Goal: Task Accomplishment & Management: Complete application form

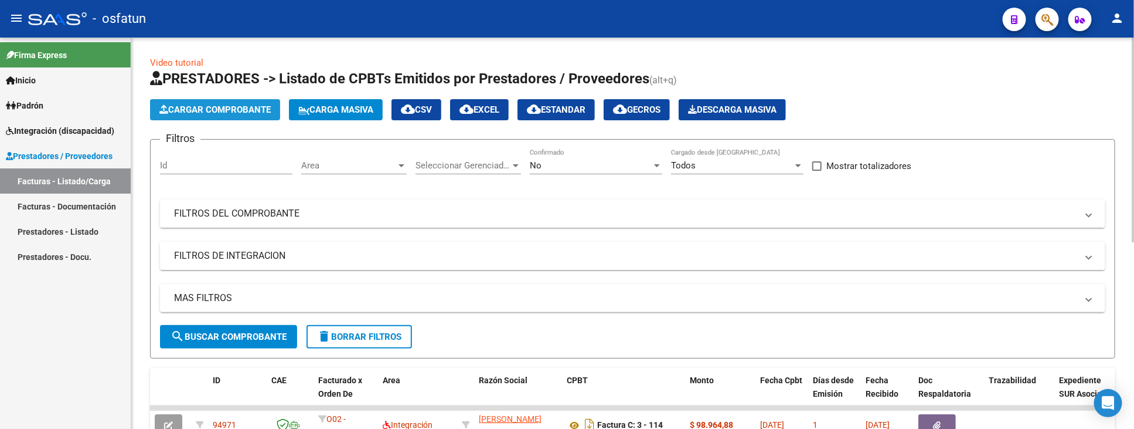
click at [267, 115] on button "Cargar Comprobante" at bounding box center [215, 109] width 130 height 21
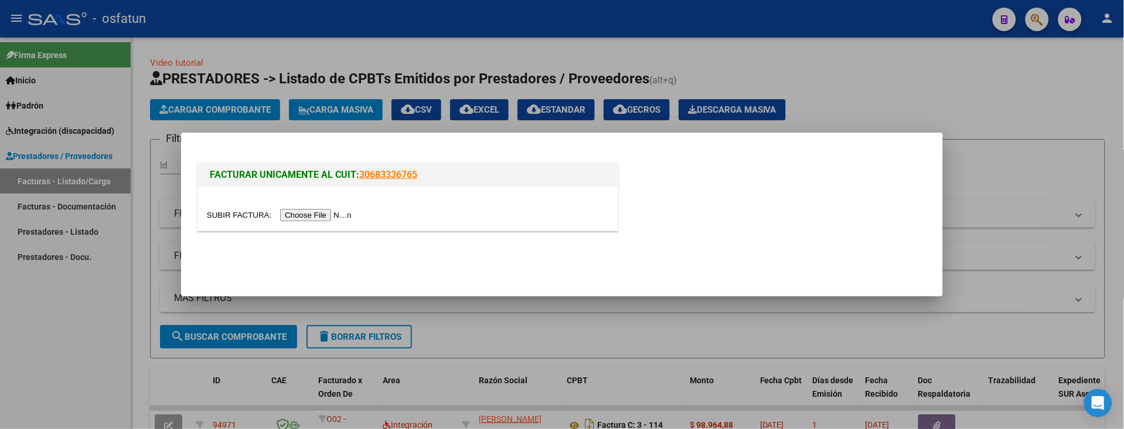
click at [306, 212] on input "file" at bounding box center [281, 215] width 148 height 12
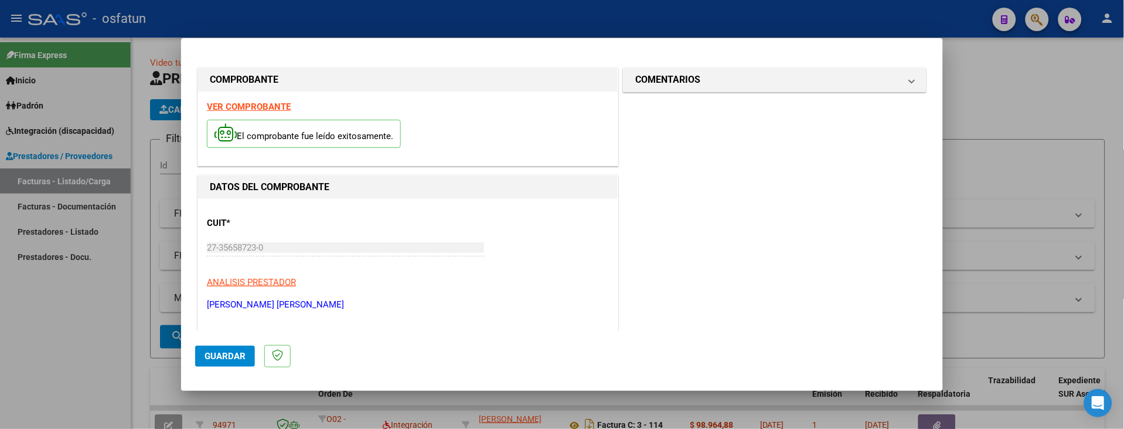
click at [47, 359] on div at bounding box center [562, 214] width 1124 height 429
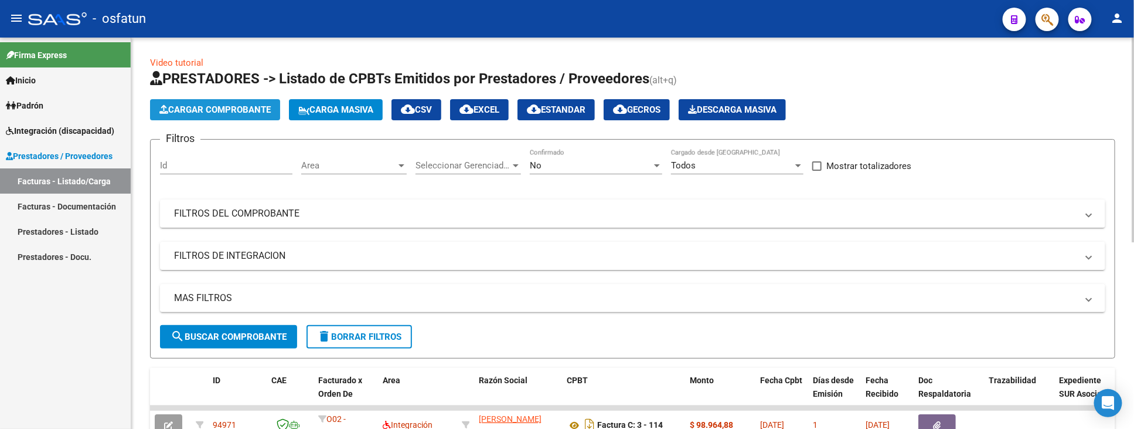
click at [237, 111] on span "Cargar Comprobante" at bounding box center [214, 109] width 111 height 11
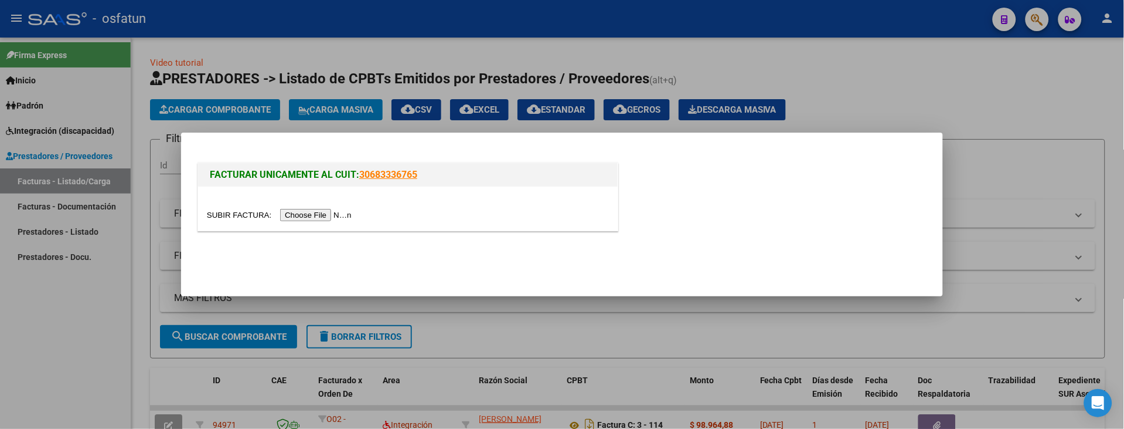
click at [325, 218] on input "file" at bounding box center [281, 215] width 148 height 12
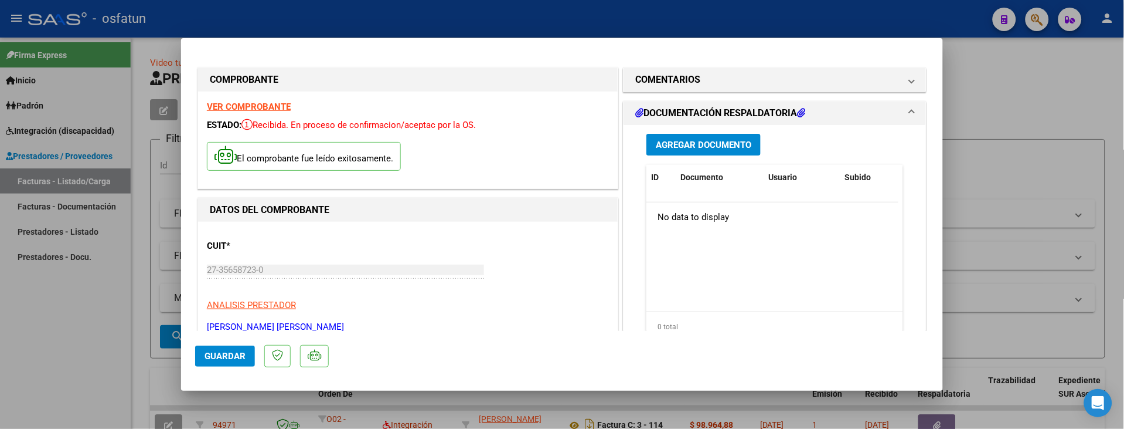
click at [689, 144] on span "Agregar Documento" at bounding box center [704, 145] width 96 height 11
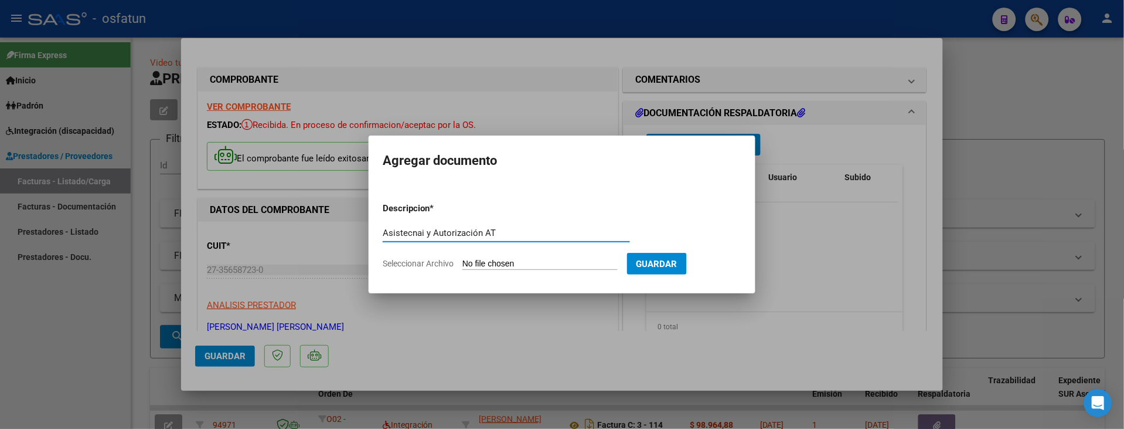
click at [409, 232] on input "Asistecnai y Autorización AT" at bounding box center [506, 232] width 247 height 11
click at [497, 232] on input "Asistencia y Autorización AT" at bounding box center [506, 232] width 247 height 11
type input "Asistencia y Autorización AT - 08.25"
click at [501, 260] on input "Seleccionar Archivo" at bounding box center [540, 264] width 155 height 11
type input "C:\fakepath\Asistencia y Autorización [PERSON_NAME] - A.T. 08.25.pdf"
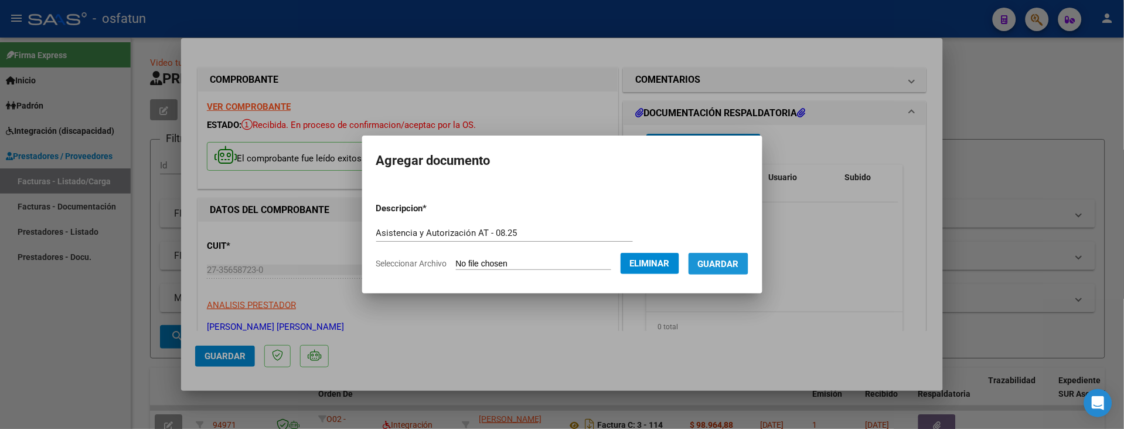
click at [739, 272] on button "Guardar" at bounding box center [719, 264] width 60 height 22
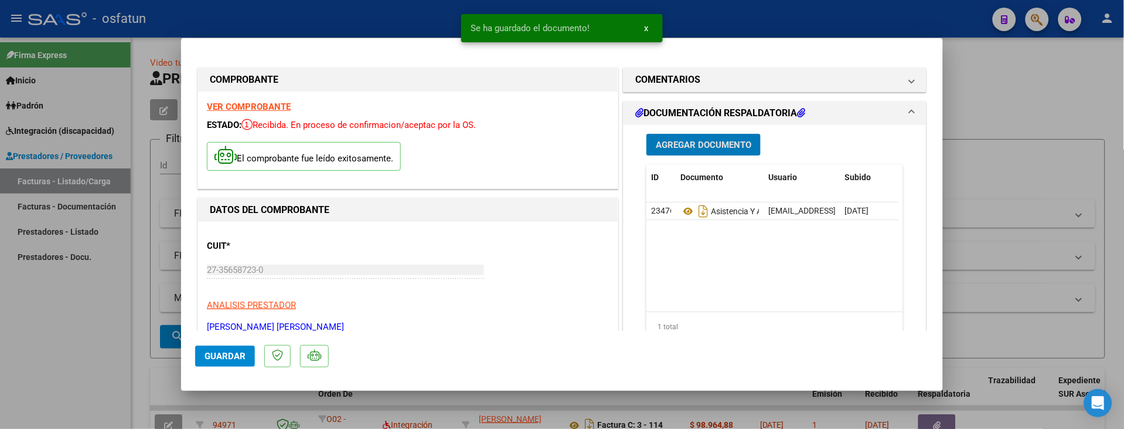
click at [226, 358] on span "Guardar" at bounding box center [225, 356] width 41 height 11
click at [29, 347] on div at bounding box center [562, 214] width 1124 height 429
type input "$ 0,00"
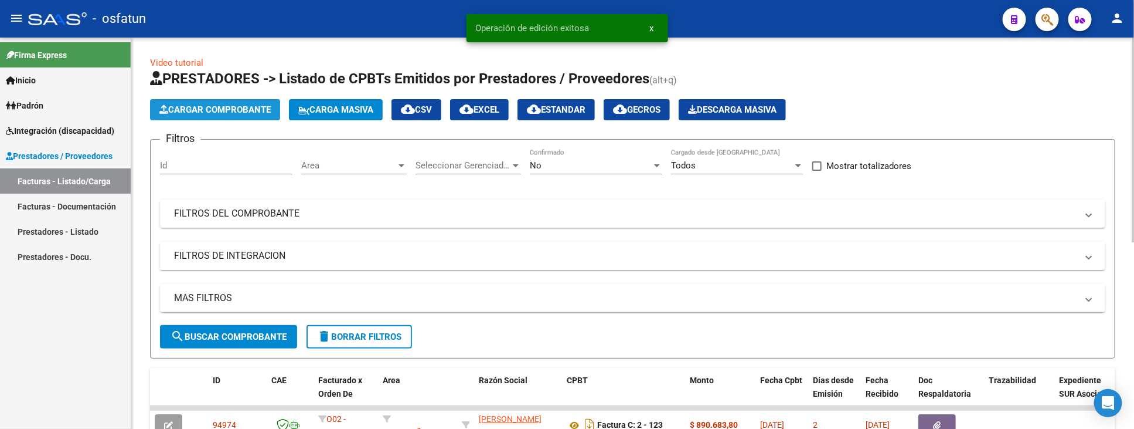
click at [235, 109] on span "Cargar Comprobante" at bounding box center [214, 109] width 111 height 11
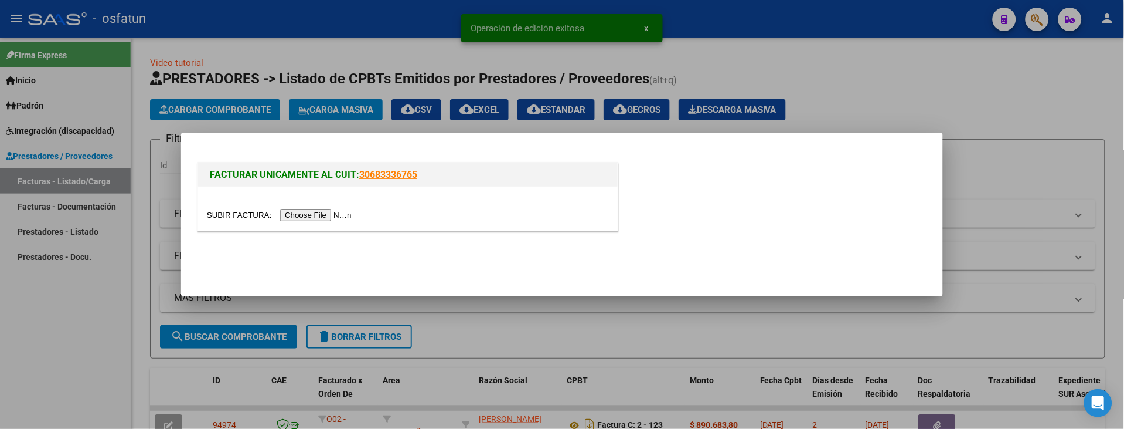
click at [328, 216] on input "file" at bounding box center [281, 215] width 148 height 12
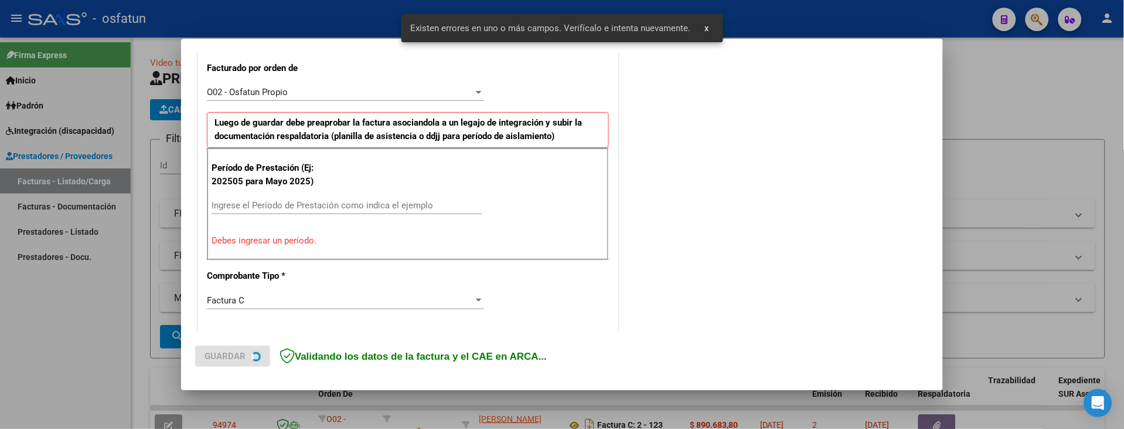
scroll to position [328, 0]
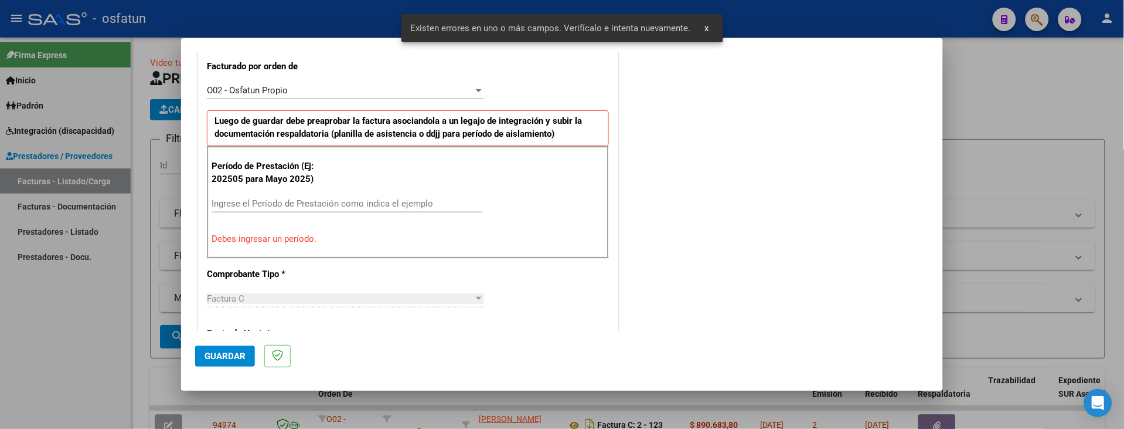
click at [300, 201] on input "Ingrese el Período de Prestación como indica el ejemplo" at bounding box center [347, 203] width 271 height 11
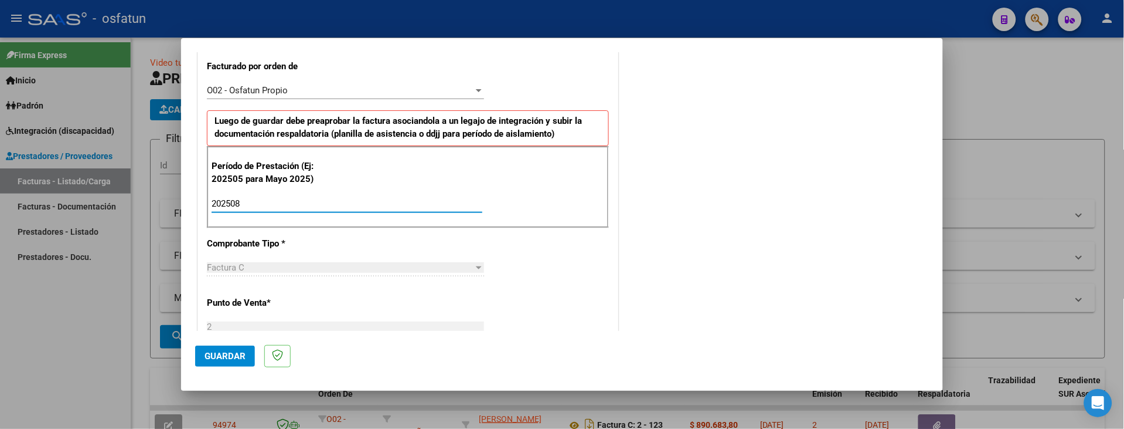
type input "202508"
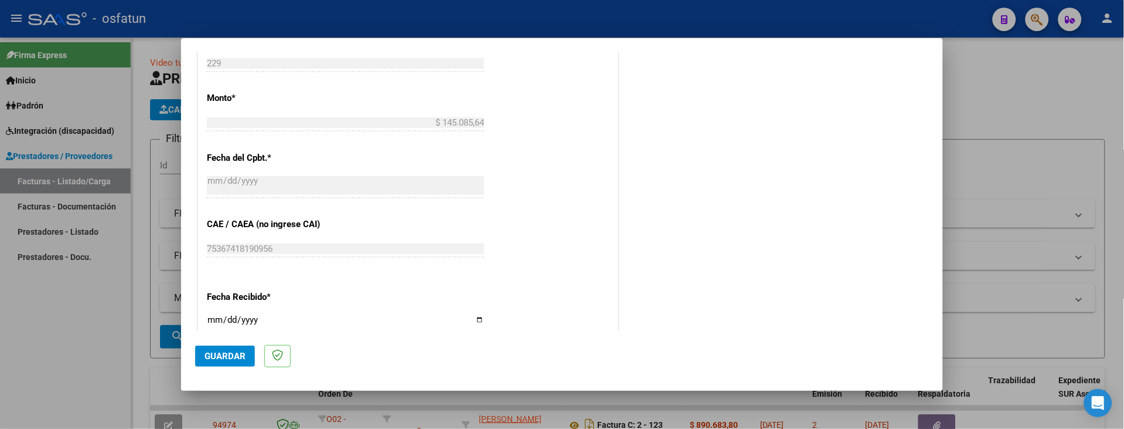
scroll to position [878, 0]
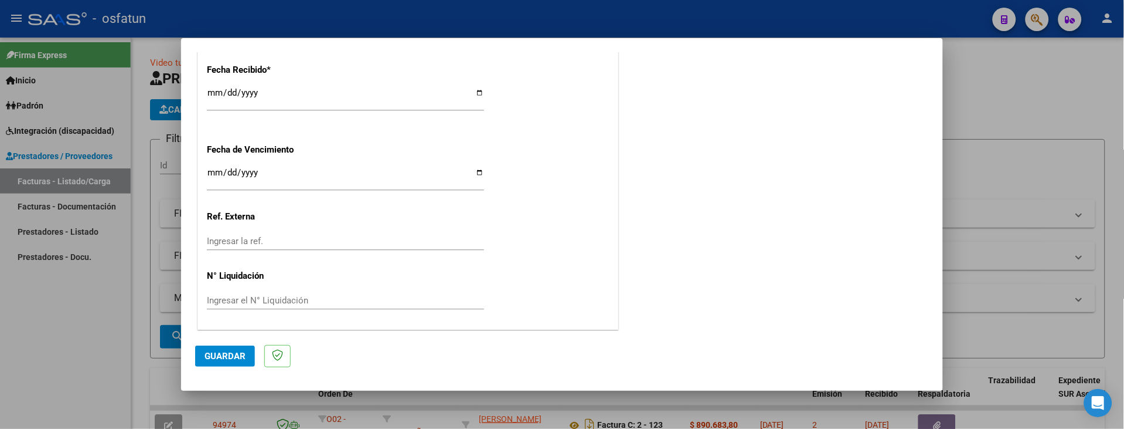
click at [229, 361] on span "Guardar" at bounding box center [225, 356] width 41 height 11
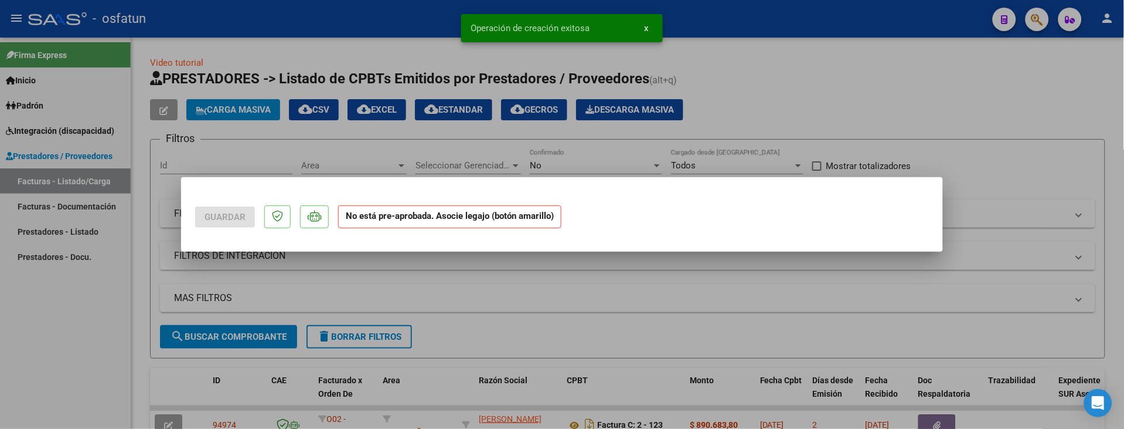
scroll to position [0, 0]
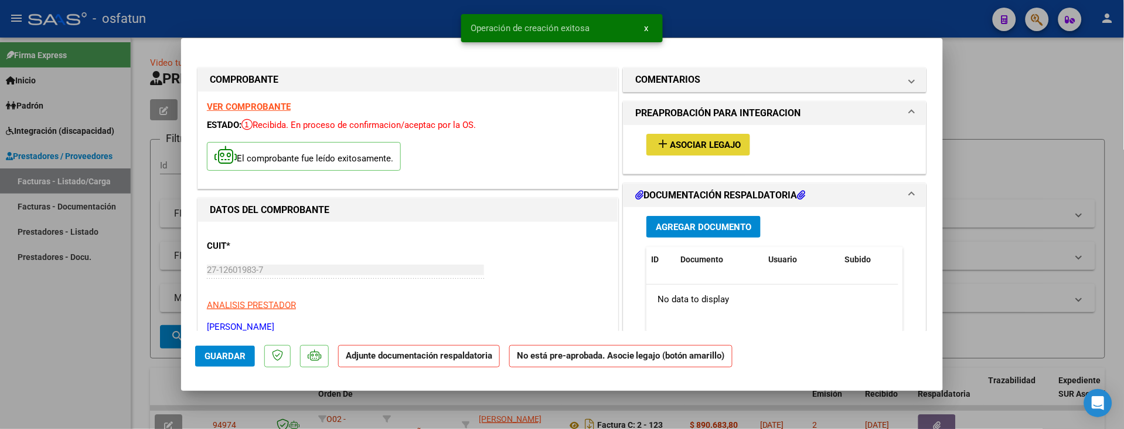
click at [711, 142] on span "Asociar Legajo" at bounding box center [705, 145] width 71 height 11
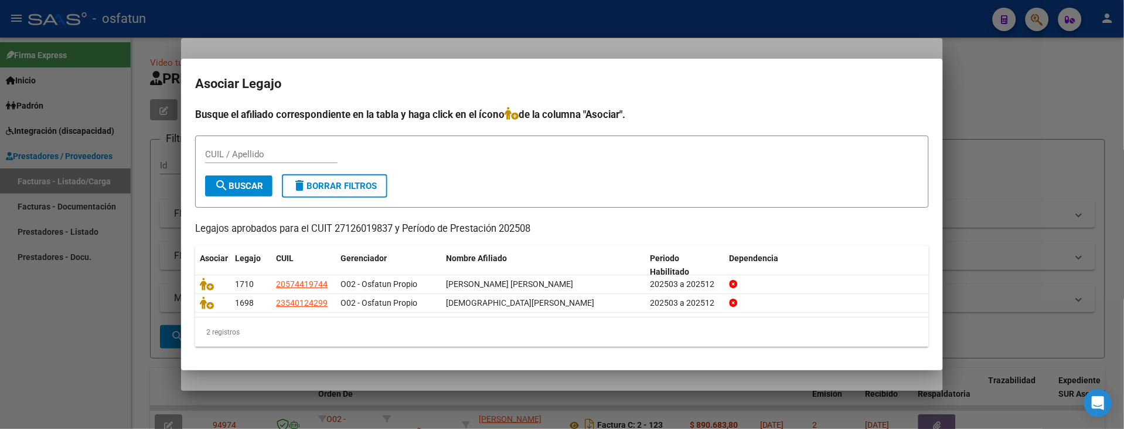
drag, startPoint x: 379, startPoint y: 89, endPoint x: 448, endPoint y: 273, distance: 196.6
click at [448, 273] on mat-dialog-container "Asociar Legajo Busque el afiliado correspondiente en la tabla y haga click en e…" at bounding box center [562, 214] width 762 height 311
click at [709, 104] on mat-dialog-container "Asociar Legajo Busque el afiliado correspondiente en la tabla y haga click en e…" at bounding box center [562, 214] width 762 height 311
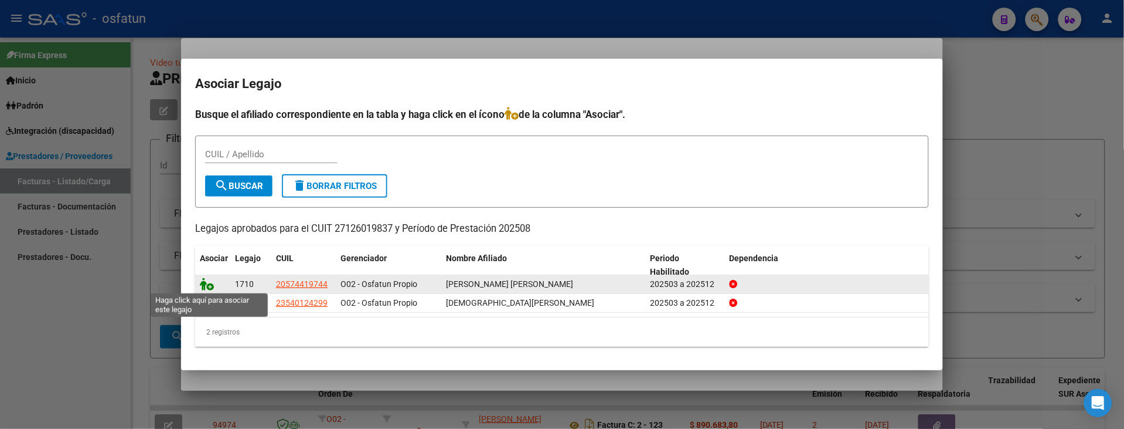
click at [208, 284] on icon at bounding box center [207, 283] width 14 height 13
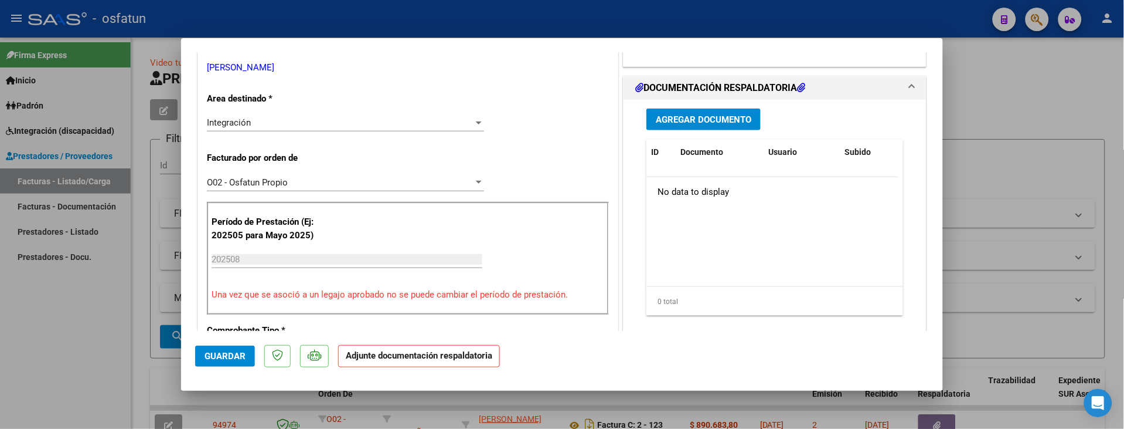
scroll to position [260, 0]
click at [667, 117] on span "Agregar Documento" at bounding box center [704, 118] width 96 height 11
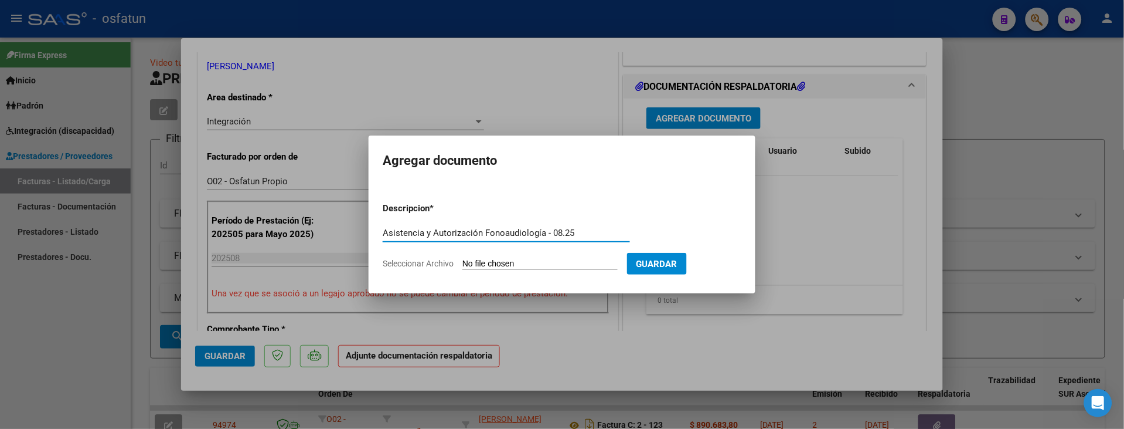
type input "Asistencia y Autorización Fonoaudiología - 08.25"
click at [489, 264] on input "Seleccionar Archivo" at bounding box center [540, 264] width 155 height 11
type input "C:\fakepath\Asistencia y Autorización [PERSON_NAME] 08.25.pdf"
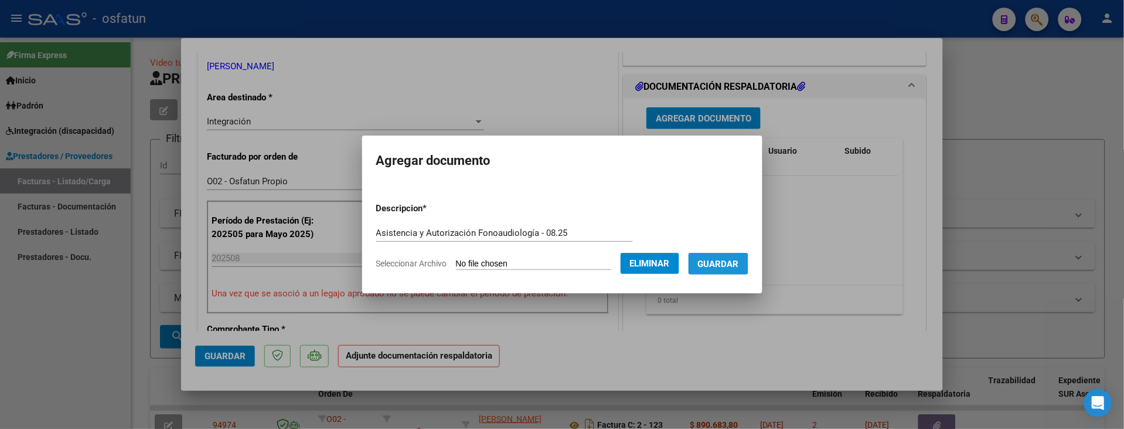
click at [735, 263] on span "Guardar" at bounding box center [718, 264] width 41 height 11
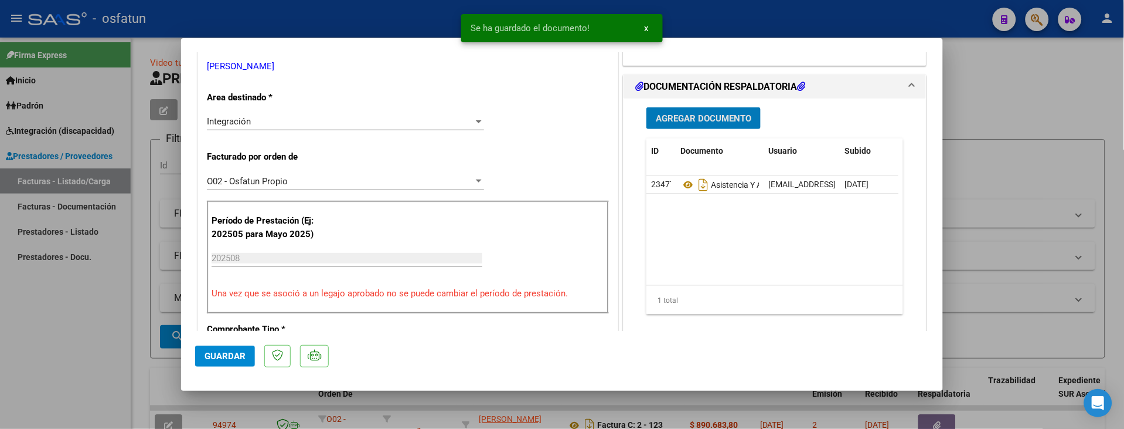
click at [226, 359] on span "Guardar" at bounding box center [225, 356] width 41 height 11
click at [75, 332] on div at bounding box center [562, 214] width 1124 height 429
type input "$ 0,00"
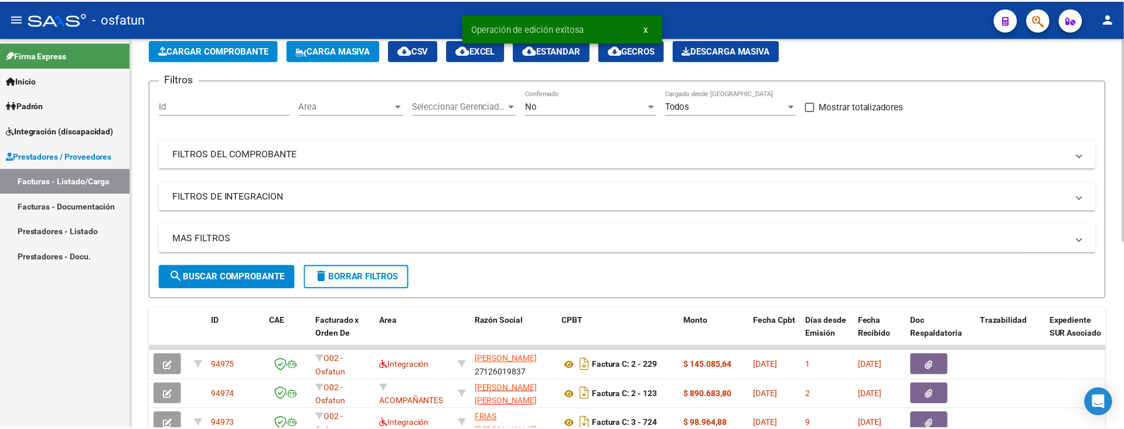
scroll to position [0, 0]
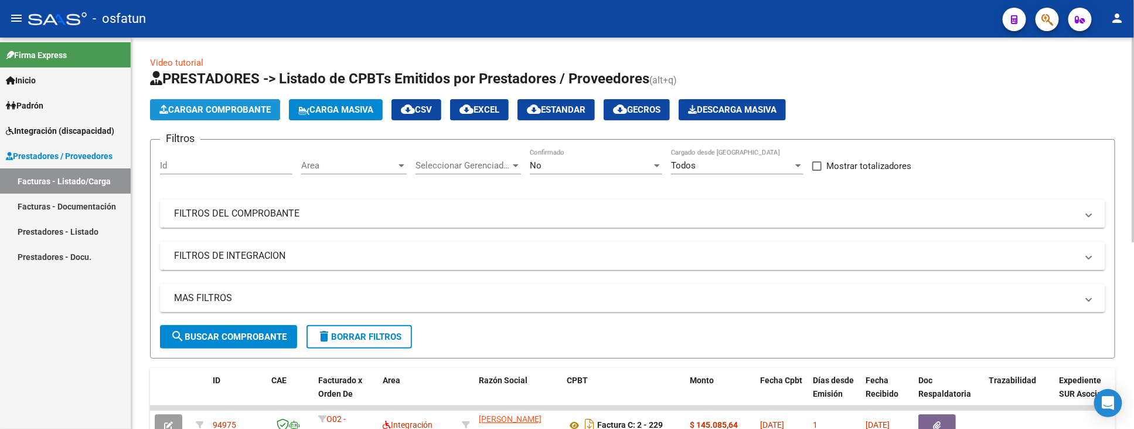
click at [209, 108] on span "Cargar Comprobante" at bounding box center [214, 109] width 111 height 11
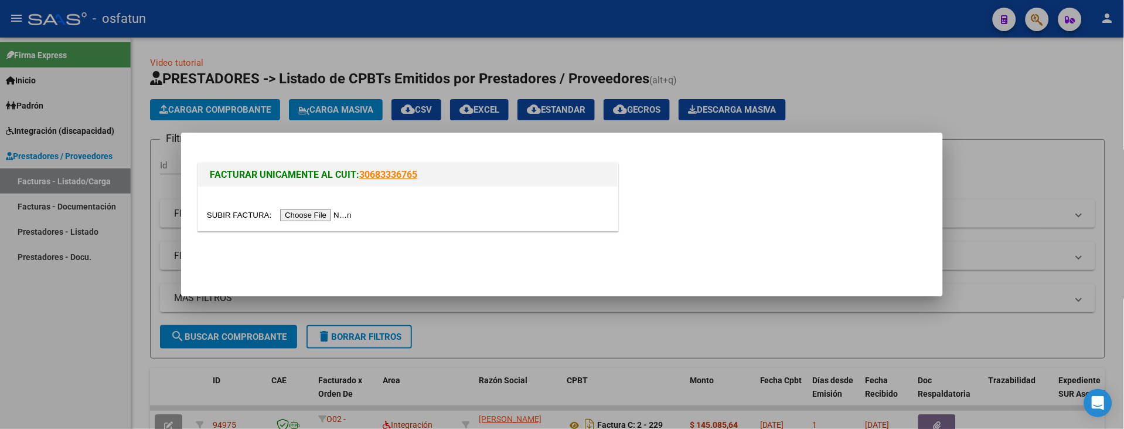
click at [338, 214] on input "file" at bounding box center [281, 215] width 148 height 12
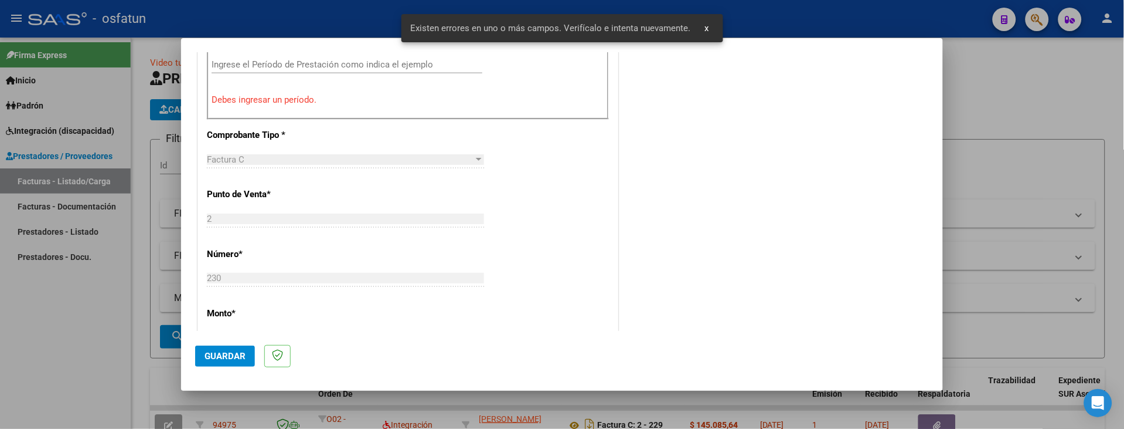
scroll to position [523, 0]
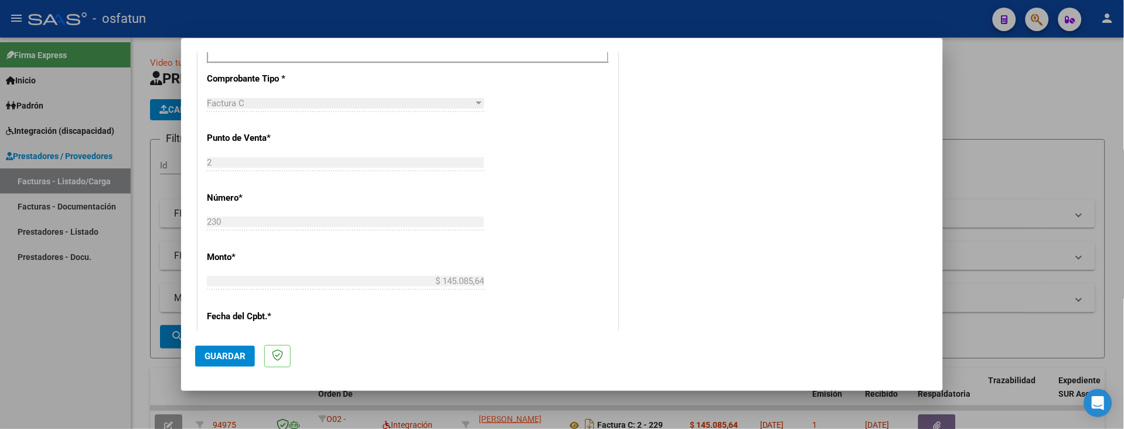
click at [104, 288] on div at bounding box center [562, 214] width 1124 height 429
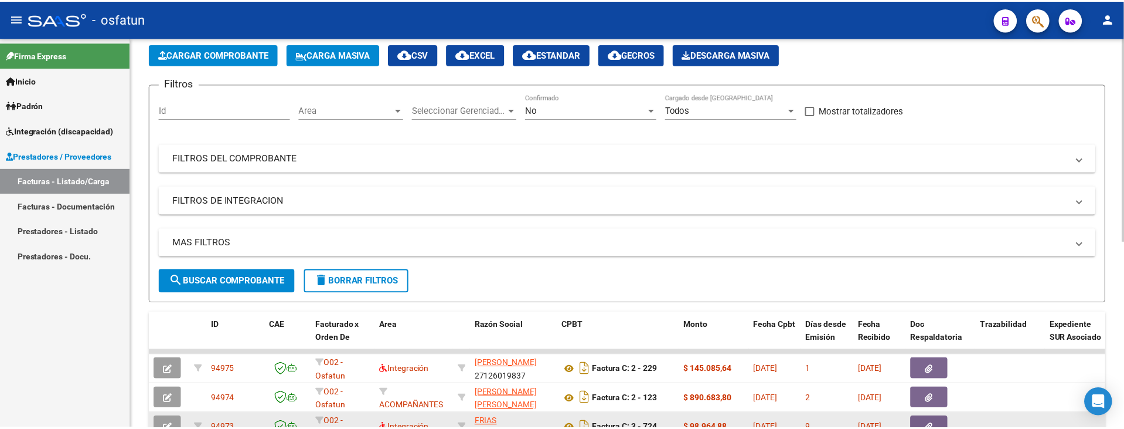
scroll to position [195, 0]
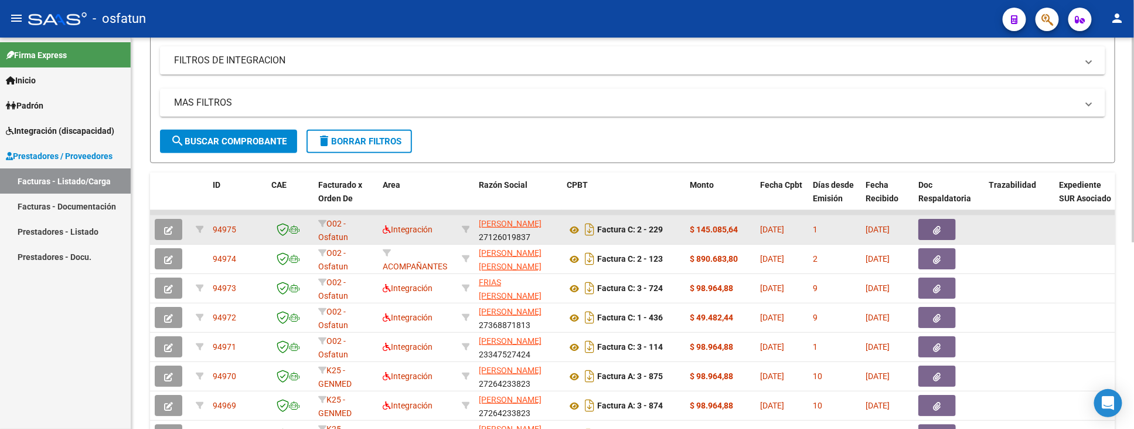
click at [166, 226] on icon "button" at bounding box center [168, 230] width 9 height 9
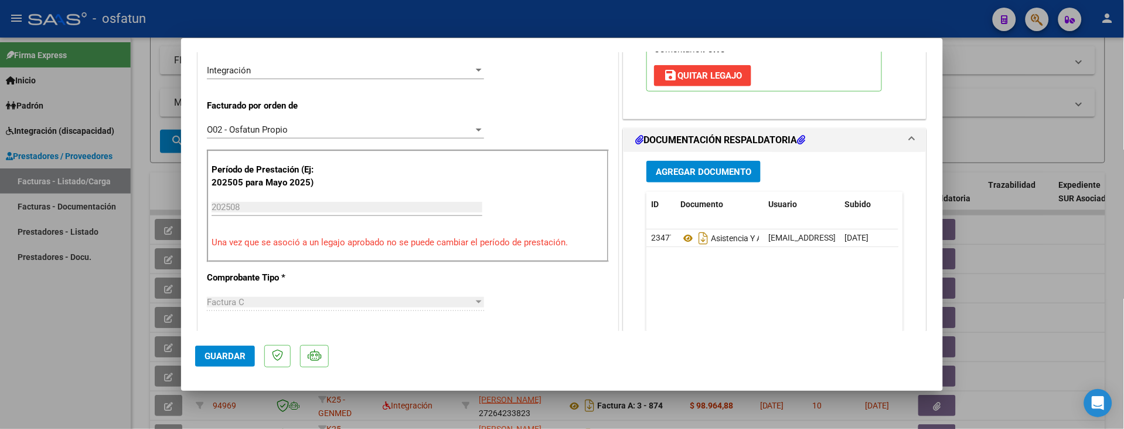
scroll to position [325, 0]
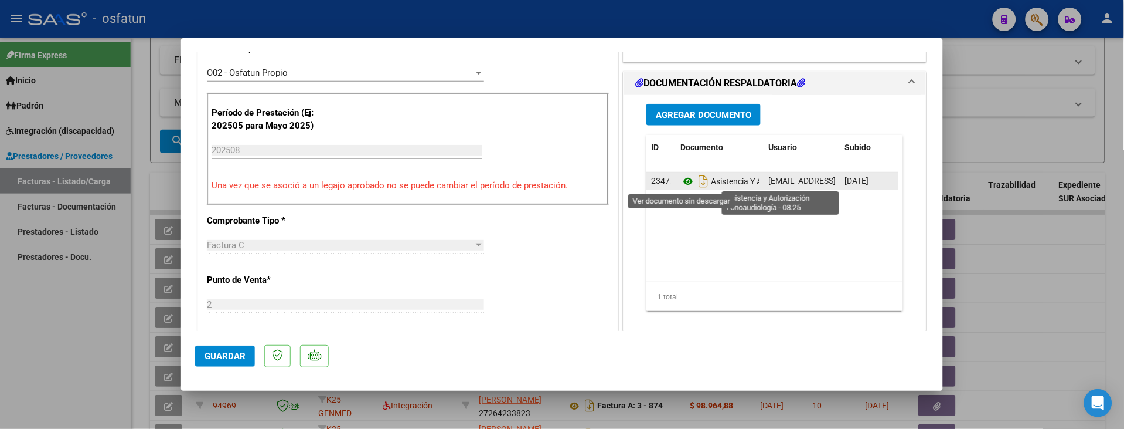
click at [684, 178] on icon at bounding box center [688, 181] width 15 height 14
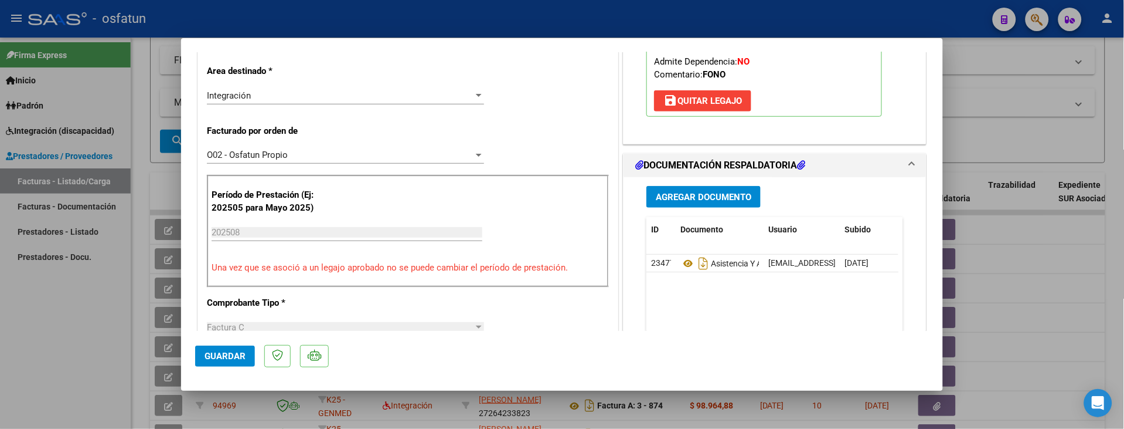
scroll to position [260, 0]
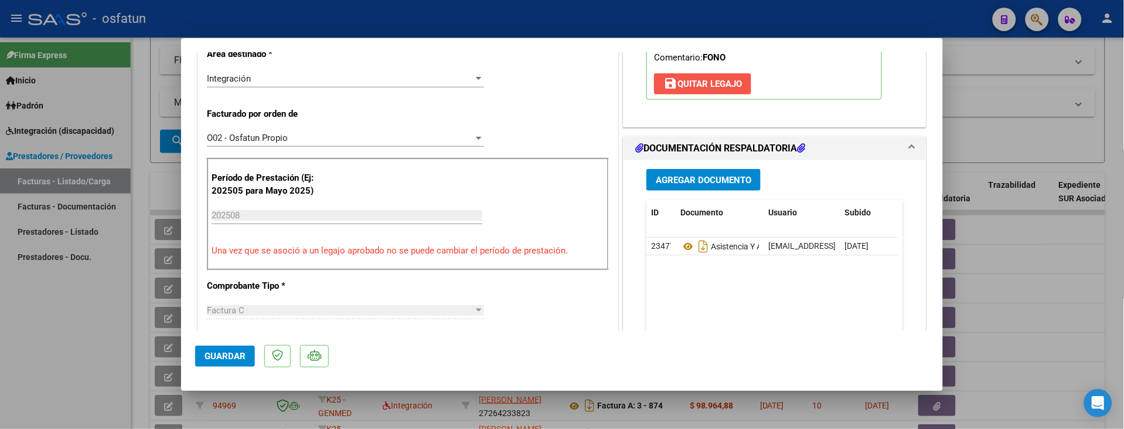
click at [716, 86] on span "save [PERSON_NAME]" at bounding box center [703, 84] width 79 height 11
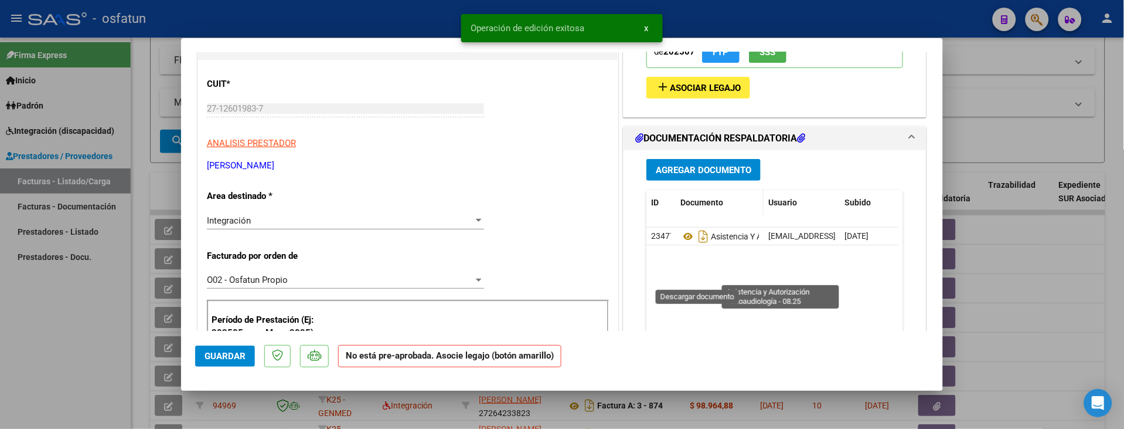
scroll to position [65, 0]
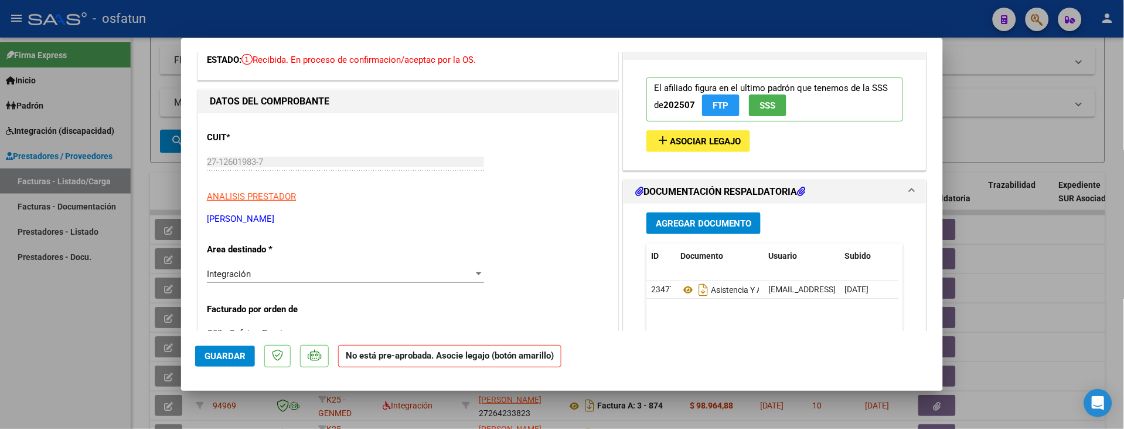
click at [798, 188] on icon at bounding box center [801, 190] width 8 height 9
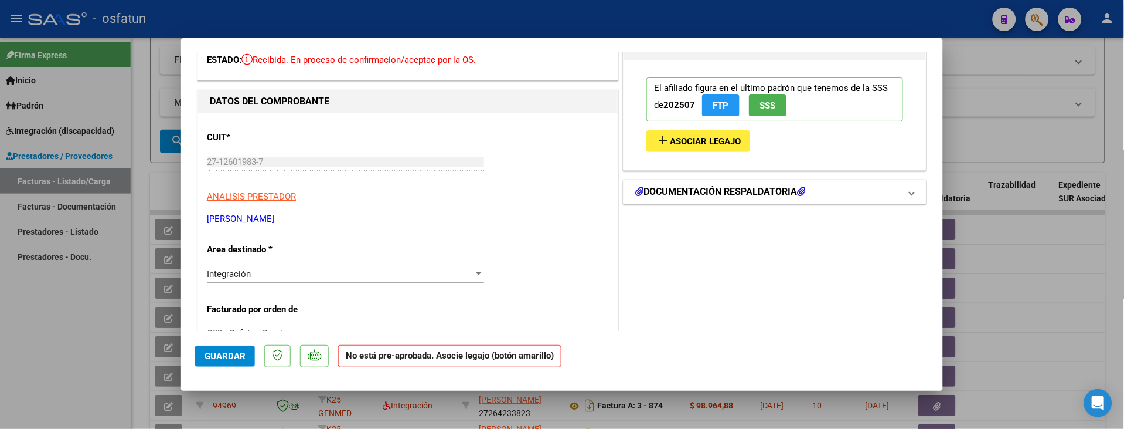
click at [800, 188] on icon at bounding box center [801, 190] width 8 height 9
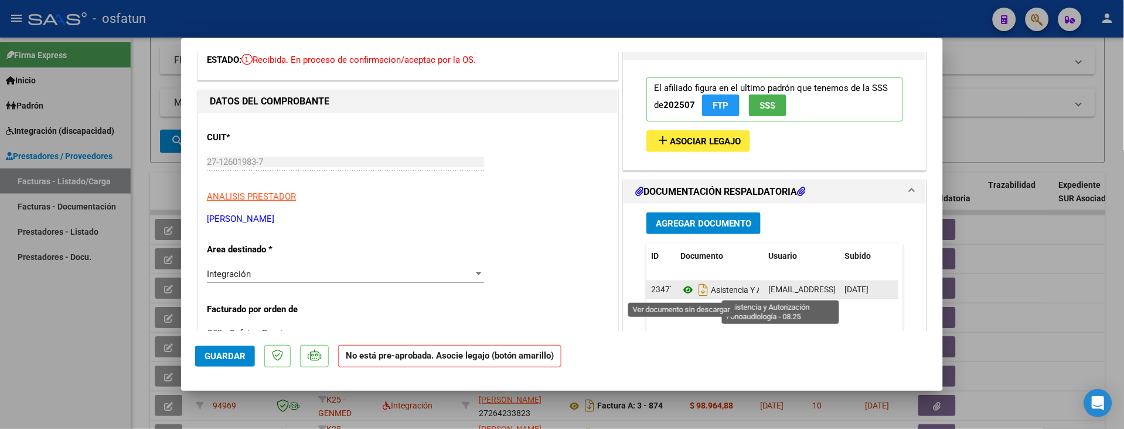
click at [685, 287] on icon at bounding box center [688, 290] width 15 height 14
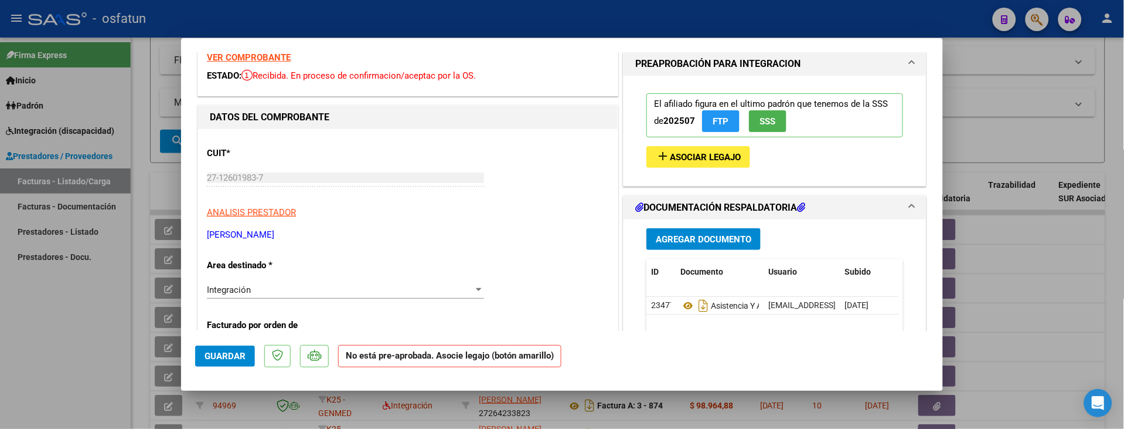
scroll to position [0, 0]
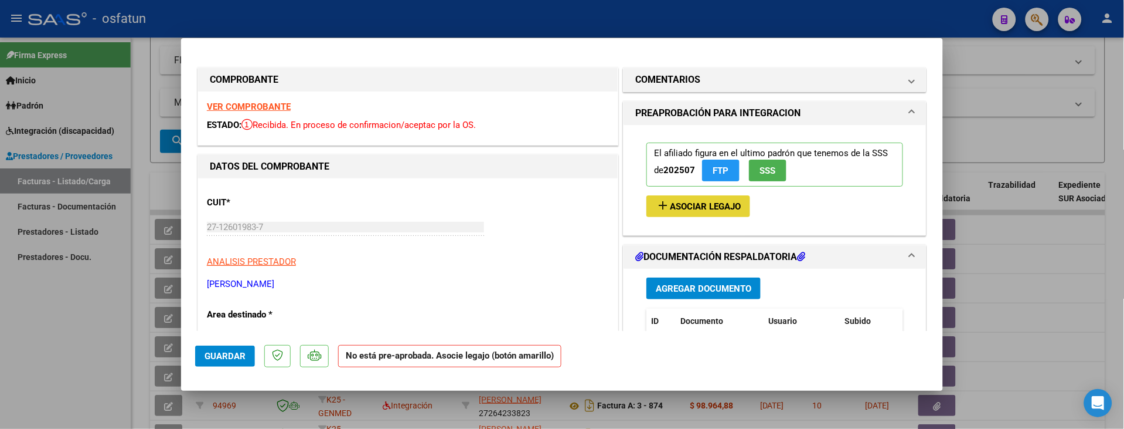
click at [689, 205] on span "Asociar Legajo" at bounding box center [705, 206] width 71 height 11
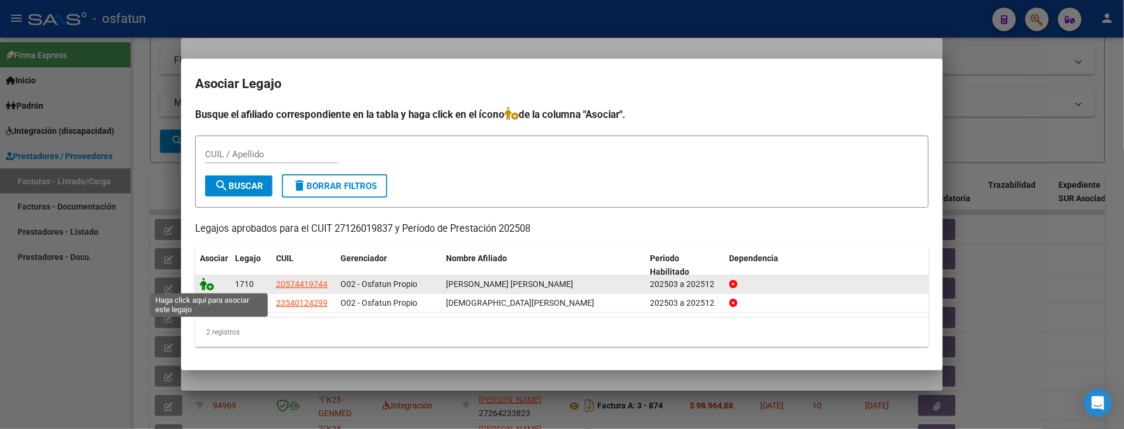
click at [207, 284] on icon at bounding box center [207, 283] width 14 height 13
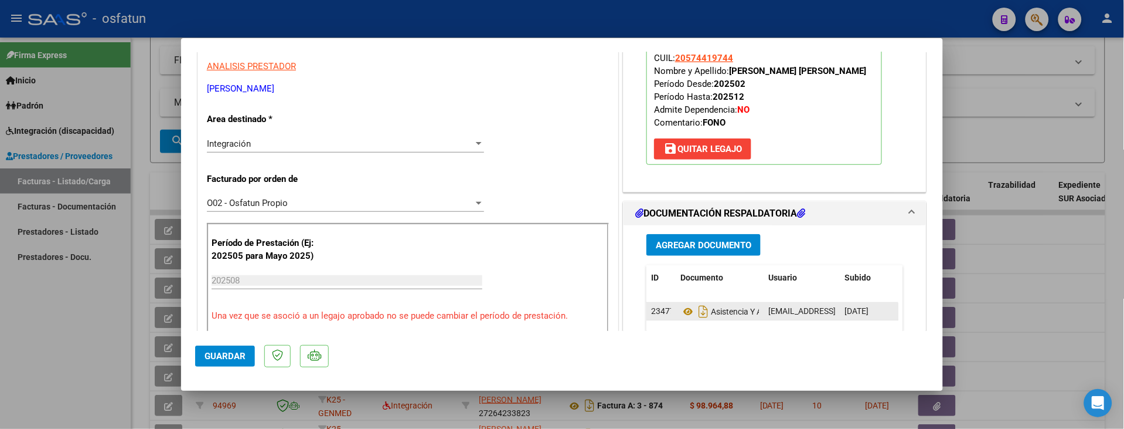
scroll to position [260, 0]
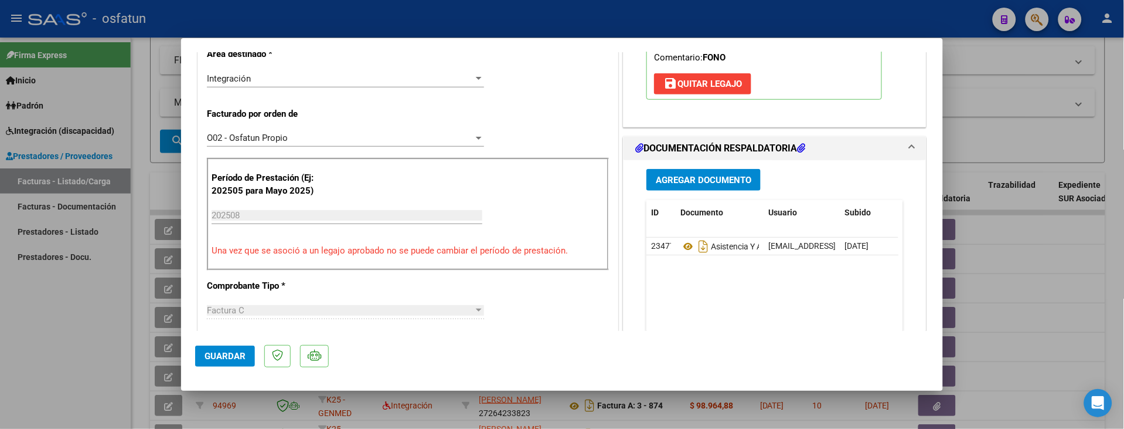
click at [682, 182] on span "Agregar Documento" at bounding box center [704, 180] width 96 height 11
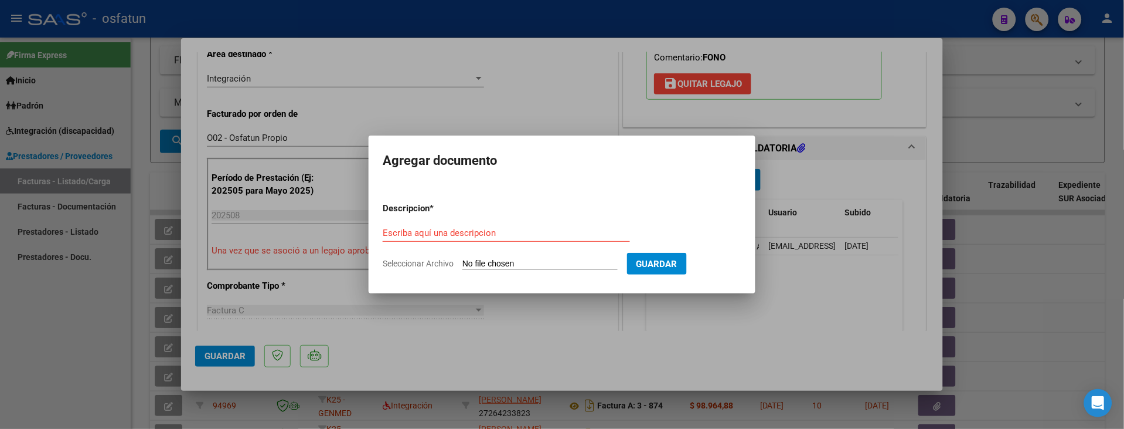
click at [765, 335] on div at bounding box center [562, 214] width 1124 height 429
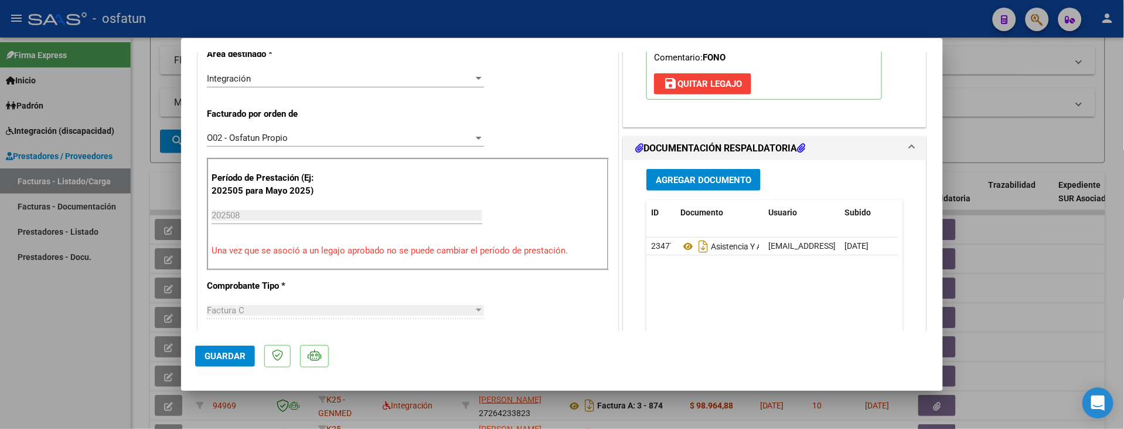
click at [1104, 402] on icon "Open Intercom Messenger" at bounding box center [1098, 402] width 15 height 15
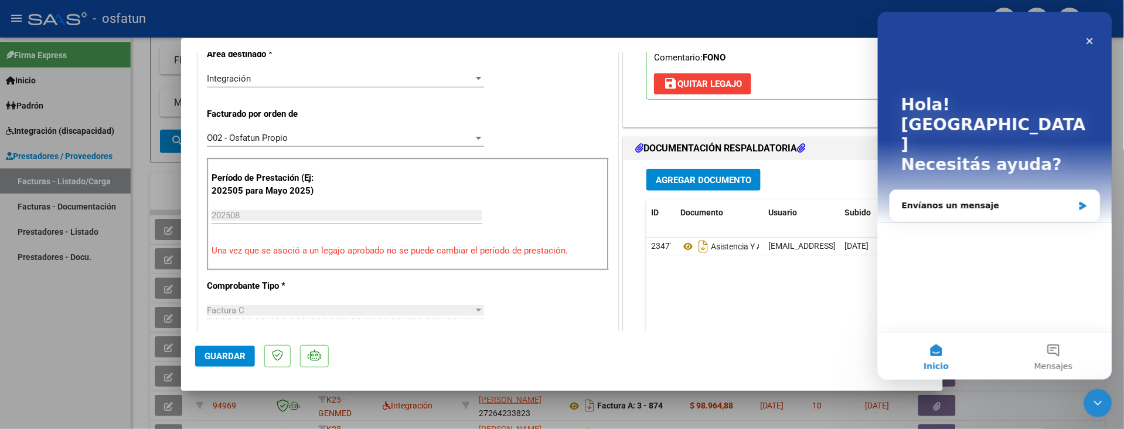
scroll to position [0, 0]
click at [919, 199] on div "Envíanos un mensaje" at bounding box center [988, 205] width 172 height 12
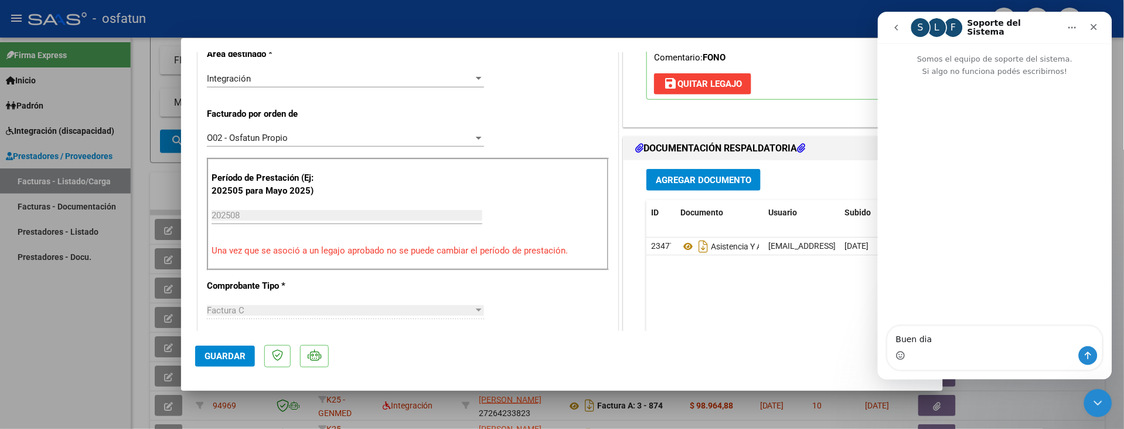
type textarea "Buen dia"
click at [919, 26] on div "S" at bounding box center [920, 27] width 19 height 19
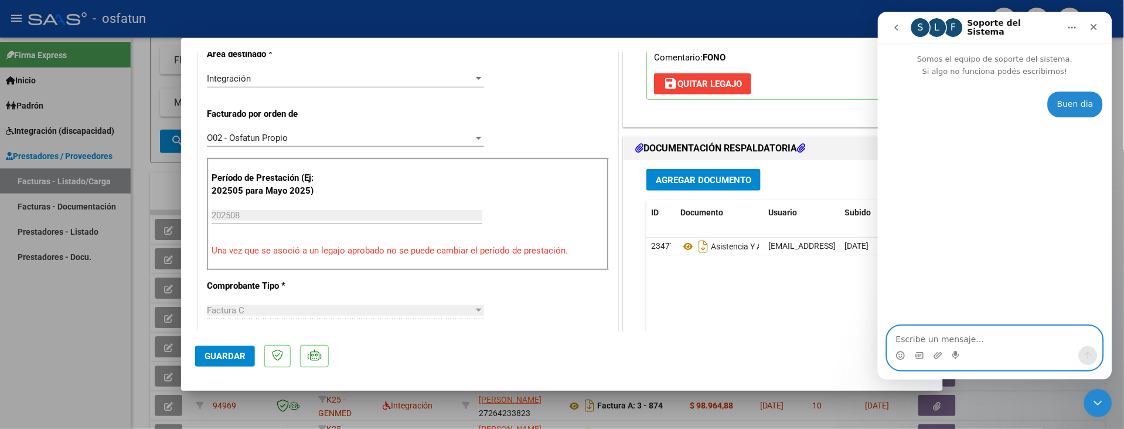
click at [905, 338] on textarea "Escribe un mensaje..." at bounding box center [995, 335] width 215 height 20
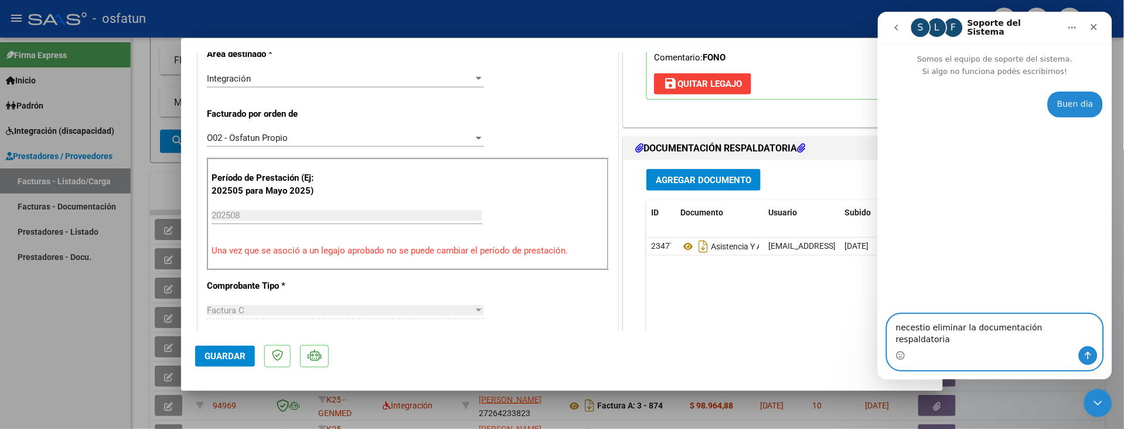
click at [917, 338] on textarea "necestio eliminar la documentación respaldatoria" at bounding box center [995, 330] width 215 height 32
click at [1074, 340] on textarea "necesito eliminar la documentación respaldatoria" at bounding box center [995, 330] width 215 height 32
type textarea "necesito eliminar la documentación respaldatoria ya que no corresponde al afili…"
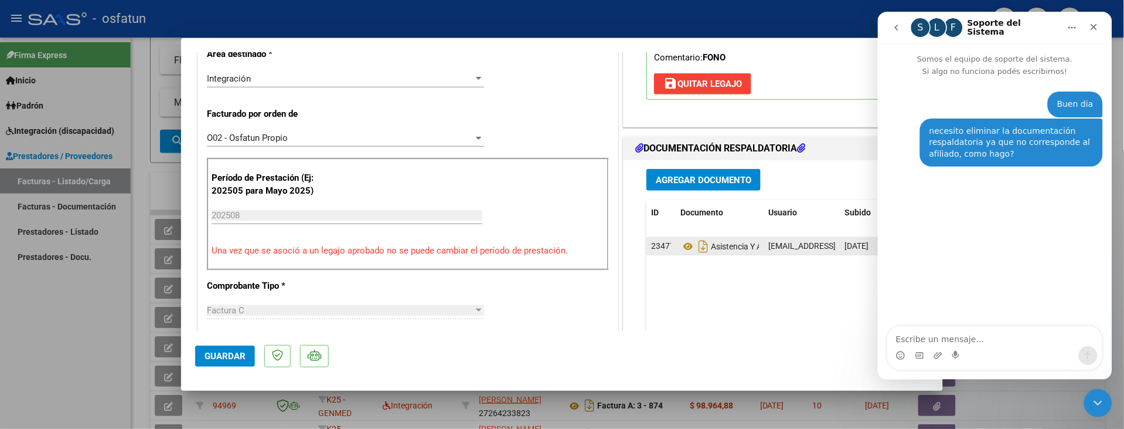
click at [659, 249] on span "23477" at bounding box center [662, 245] width 23 height 9
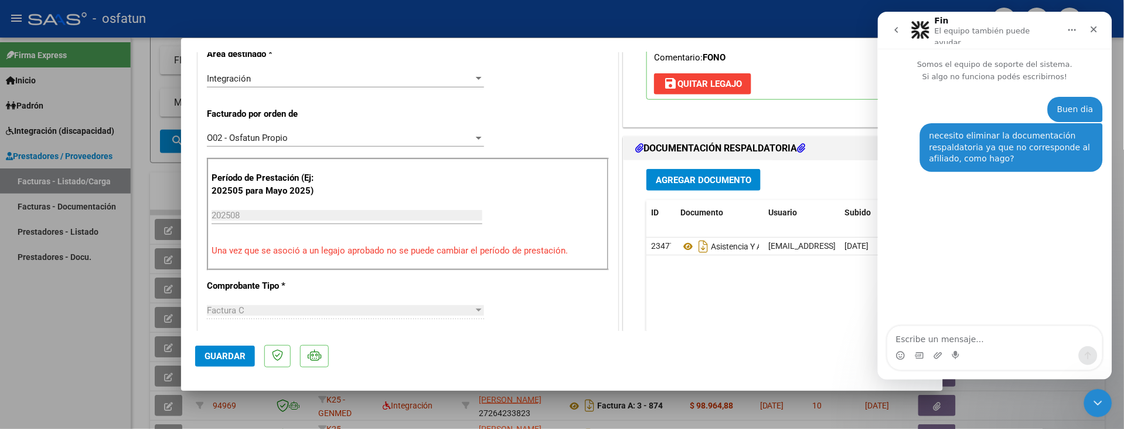
drag, startPoint x: 720, startPoint y: 244, endPoint x: 671, endPoint y: 329, distance: 98.2
click at [671, 329] on datatable-body "23477 Asistencia Y Autorización Fonoaudiología - 08.25 [EMAIL_ADDRESS][DOMAIN_N…" at bounding box center [773, 291] width 252 height 109
drag, startPoint x: 651, startPoint y: 247, endPoint x: 619, endPoint y: 348, distance: 105.7
click at [619, 348] on mat-dialog-actions "Guardar" at bounding box center [562, 354] width 734 height 46
drag, startPoint x: 698, startPoint y: 246, endPoint x: 657, endPoint y: 290, distance: 60.1
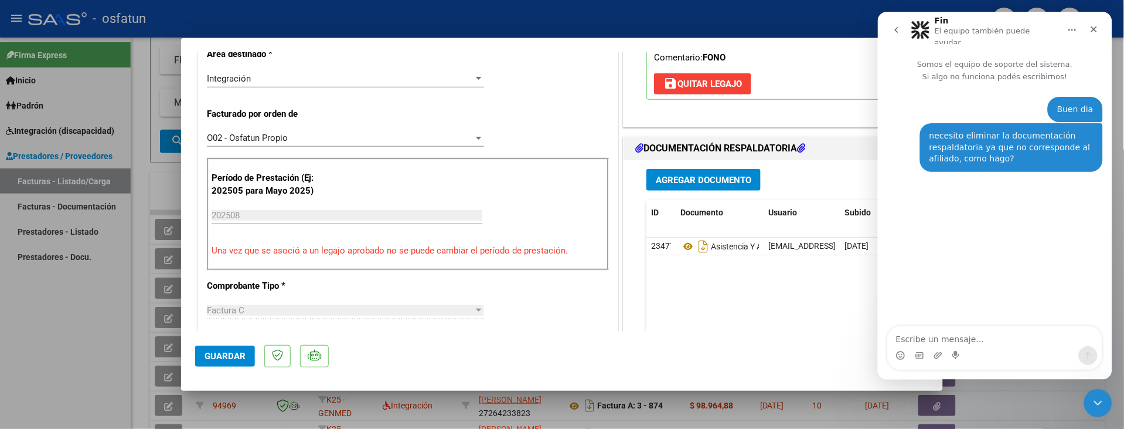
click at [657, 290] on datatable-body "23477 Asistencia Y Autorización Fonoaudiología - 08.25 [EMAIL_ADDRESS][DOMAIN_N…" at bounding box center [773, 291] width 252 height 109
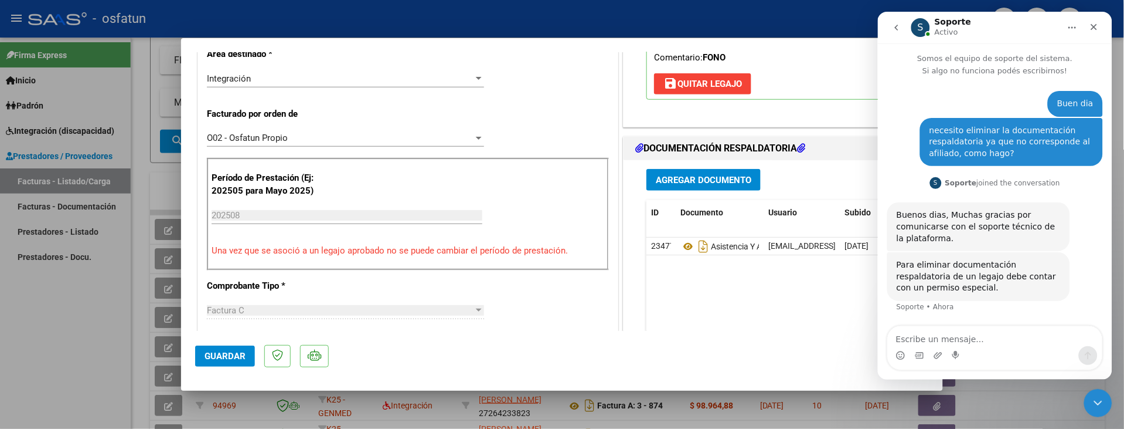
scroll to position [45, 0]
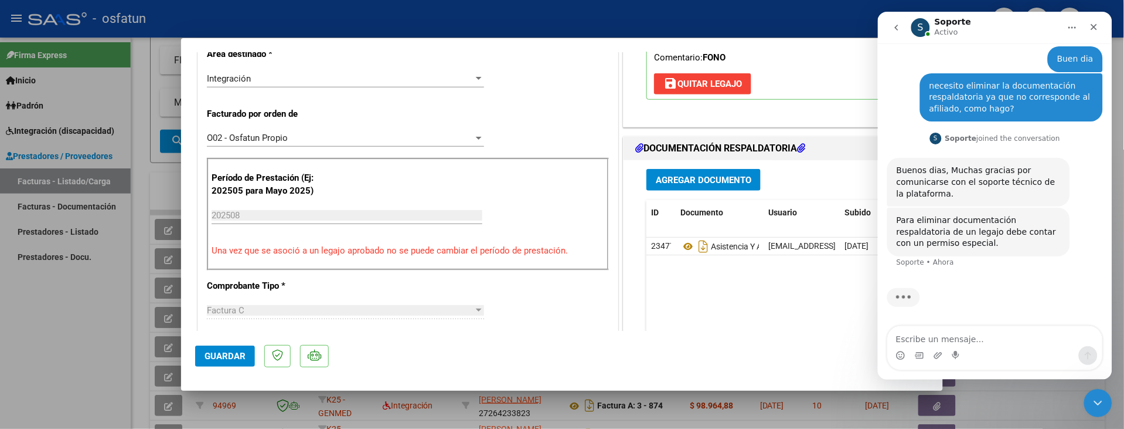
click at [1083, 301] on div "Escribiendo" at bounding box center [995, 303] width 216 height 45
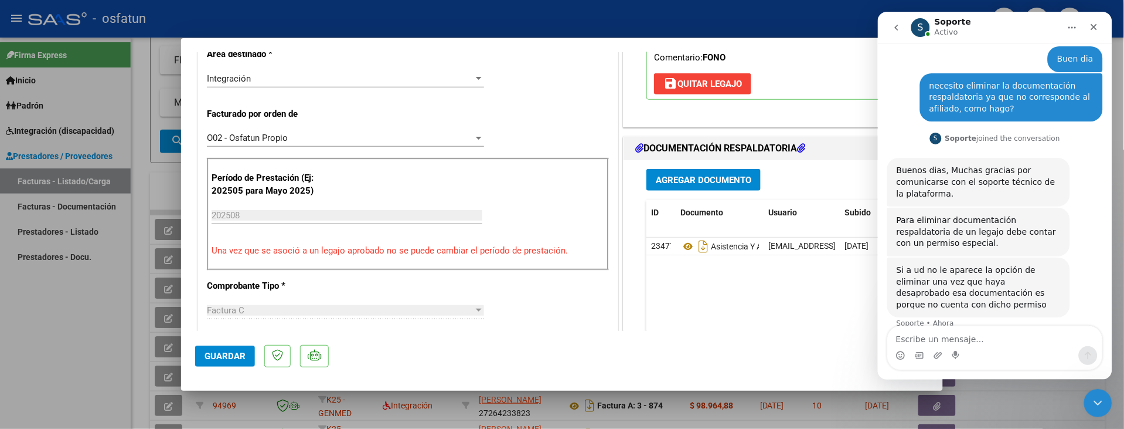
scroll to position [107, 0]
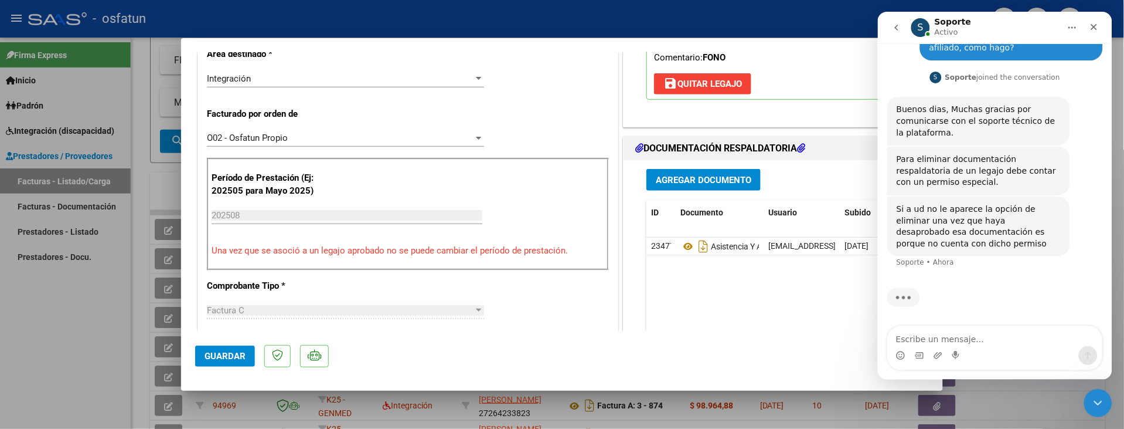
click at [1079, 314] on div "Escribiendo" at bounding box center [995, 303] width 216 height 45
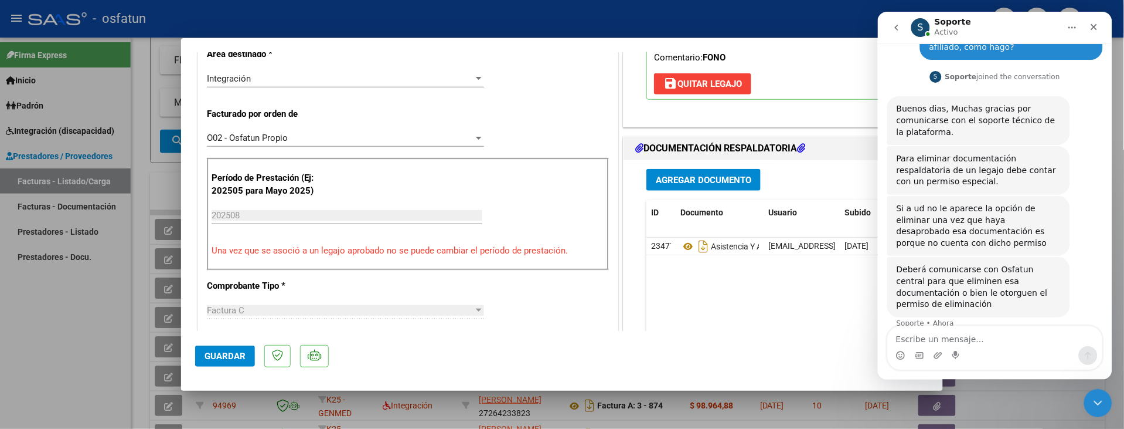
scroll to position [111, 0]
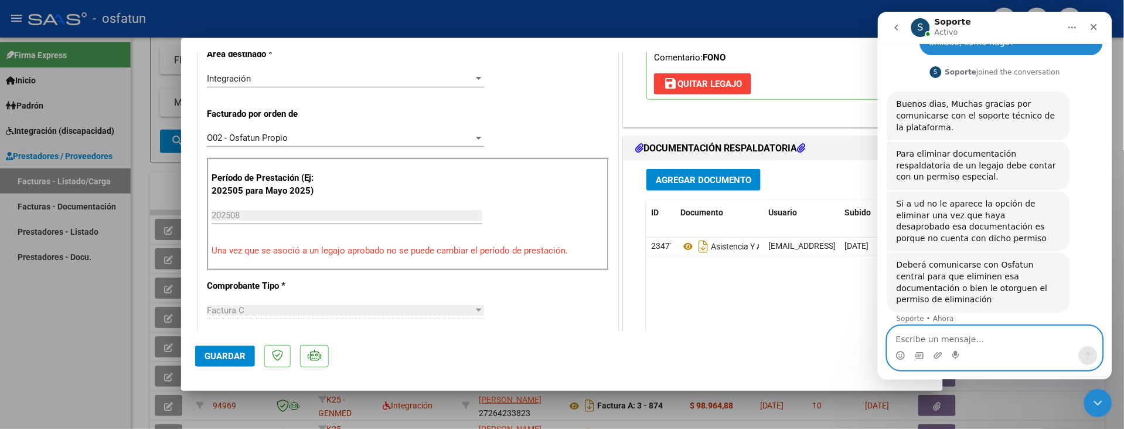
click at [917, 334] on textarea "Escribe un mensaje..." at bounding box center [995, 335] width 215 height 20
type textarea "bien, muchas gracias!!"
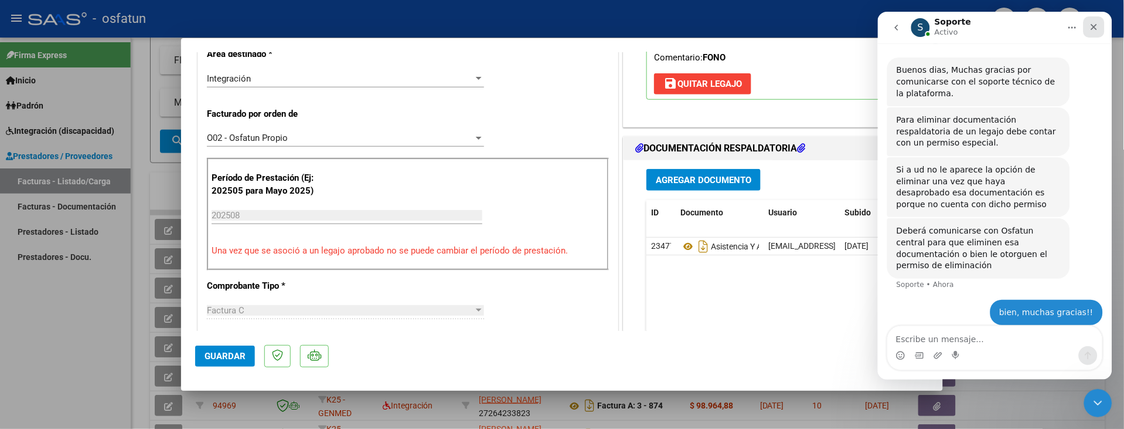
click at [1091, 25] on icon "Cerrar" at bounding box center [1093, 26] width 9 height 9
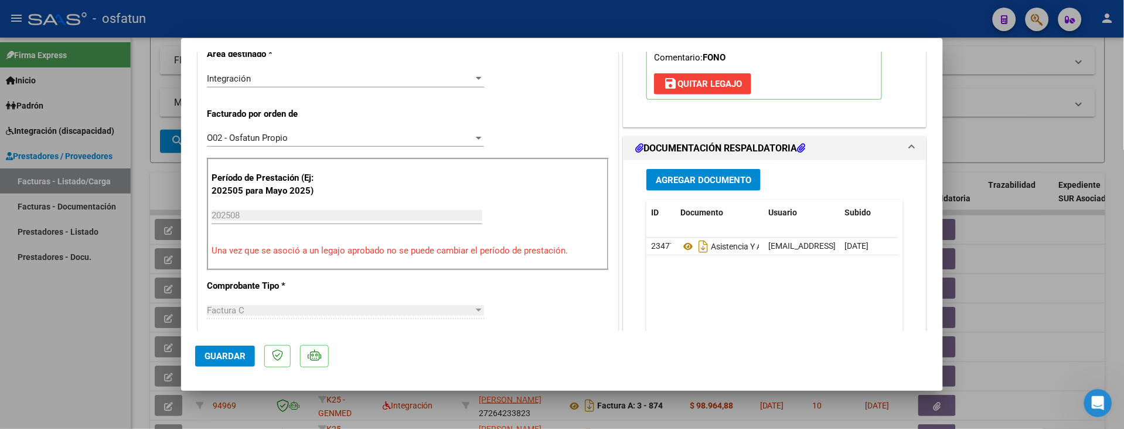
click at [727, 319] on datatable-body "23477 Asistencia Y Autorización Fonoaudiología - 08.25 [EMAIL_ADDRESS][DOMAIN_N…" at bounding box center [773, 291] width 252 height 109
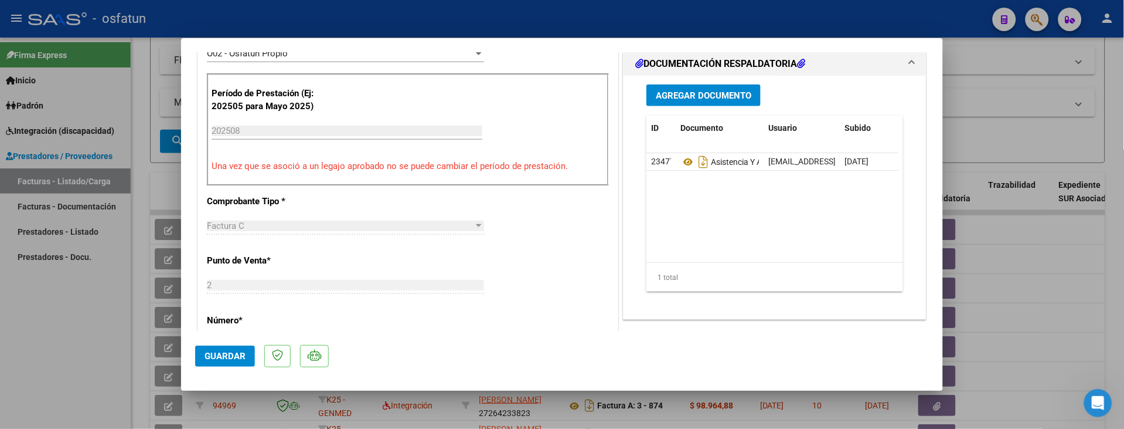
scroll to position [260, 0]
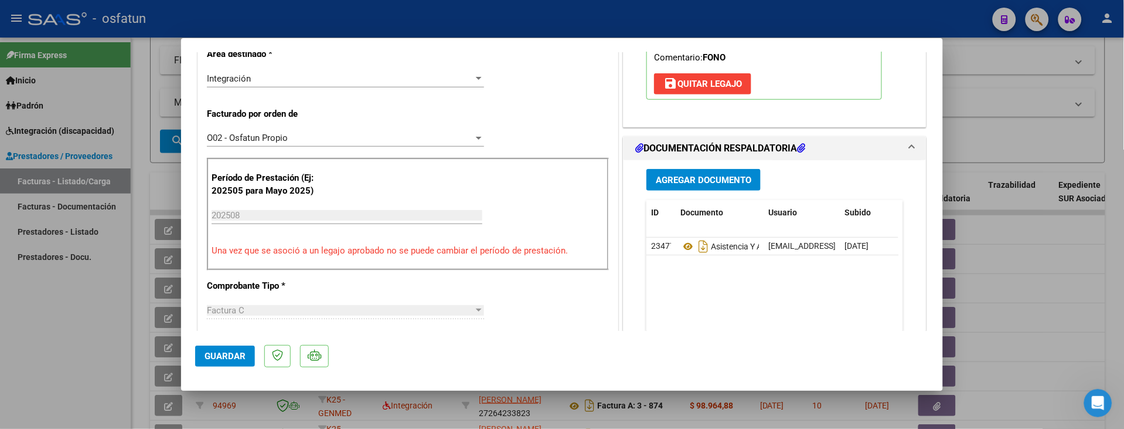
drag, startPoint x: 426, startPoint y: 61, endPoint x: 435, endPoint y: 141, distance: 80.2
click at [435, 141] on div "CUIT * 27-12601983-7 Ingresar CUIT ANALISIS PRESTADOR HARON [PERSON_NAME] ARCA …" at bounding box center [408, 419] width 420 height 1003
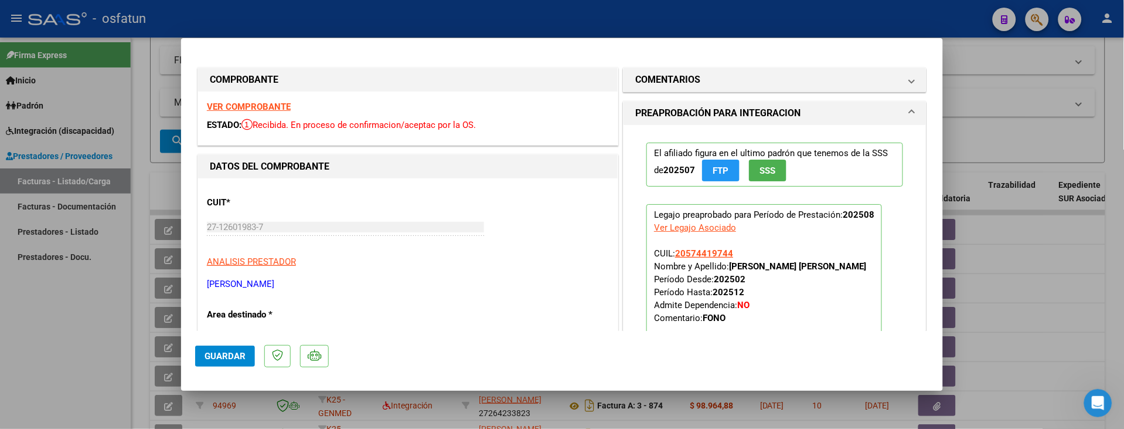
drag, startPoint x: 555, startPoint y: 51, endPoint x: 551, endPoint y: 30, distance: 21.4
click at [552, 30] on div "COMPROBANTE VER COMPROBANTE ESTADO: Recibida. En proceso de confirmacion/acepta…" at bounding box center [562, 214] width 1124 height 429
click at [96, 337] on div at bounding box center [562, 214] width 1124 height 429
type input "$ 0,00"
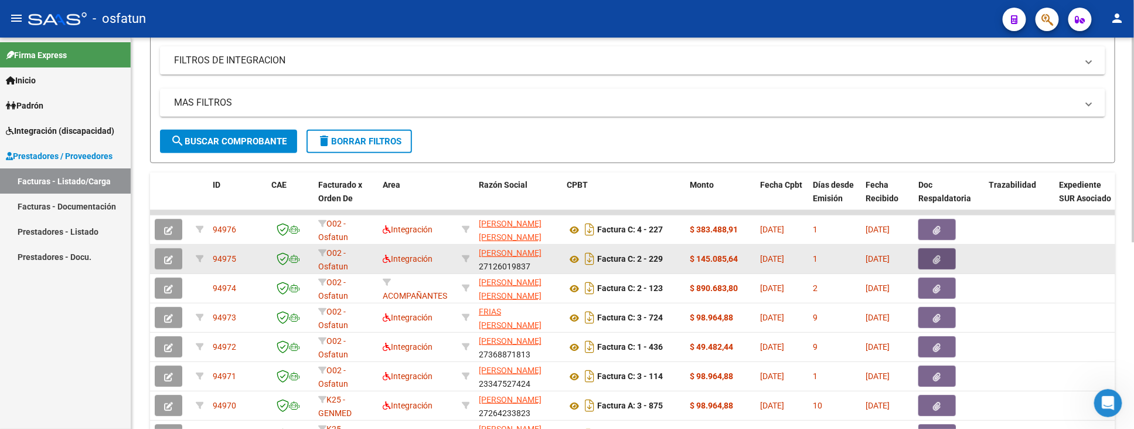
click at [944, 254] on button "button" at bounding box center [938, 258] width 38 height 21
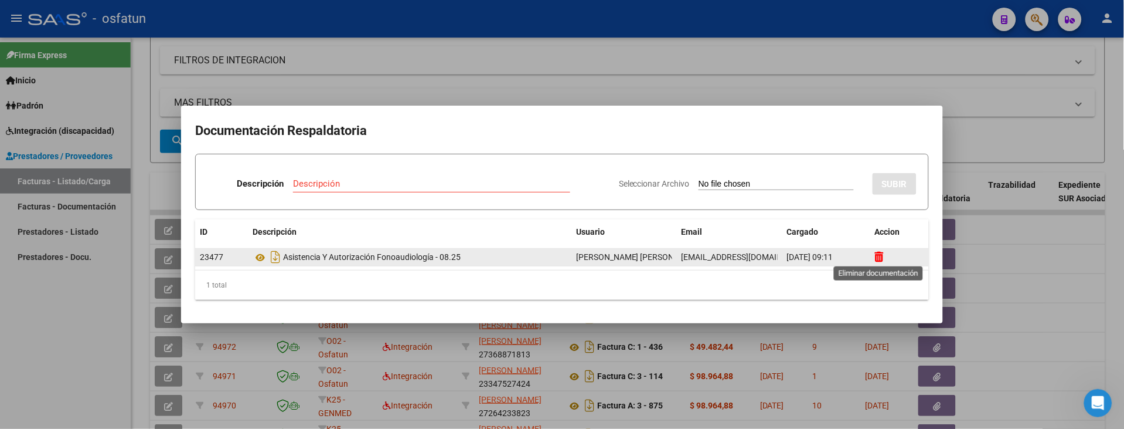
click at [882, 257] on icon at bounding box center [879, 256] width 9 height 11
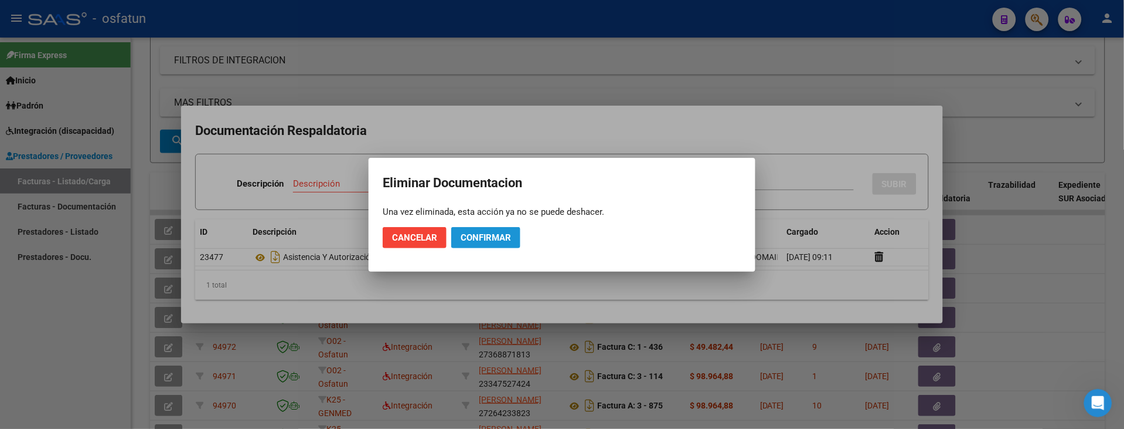
click at [472, 236] on span "Confirmar" at bounding box center [486, 237] width 50 height 11
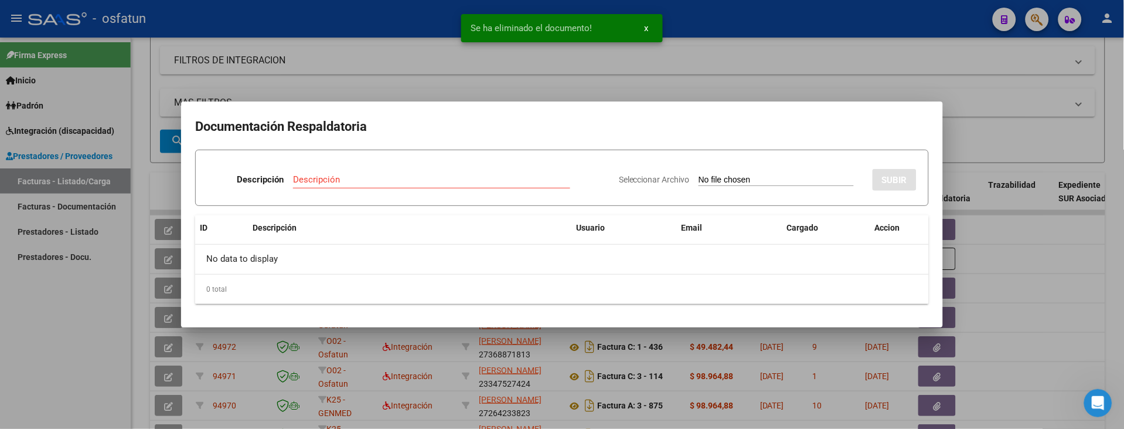
click at [44, 341] on div at bounding box center [562, 214] width 1124 height 429
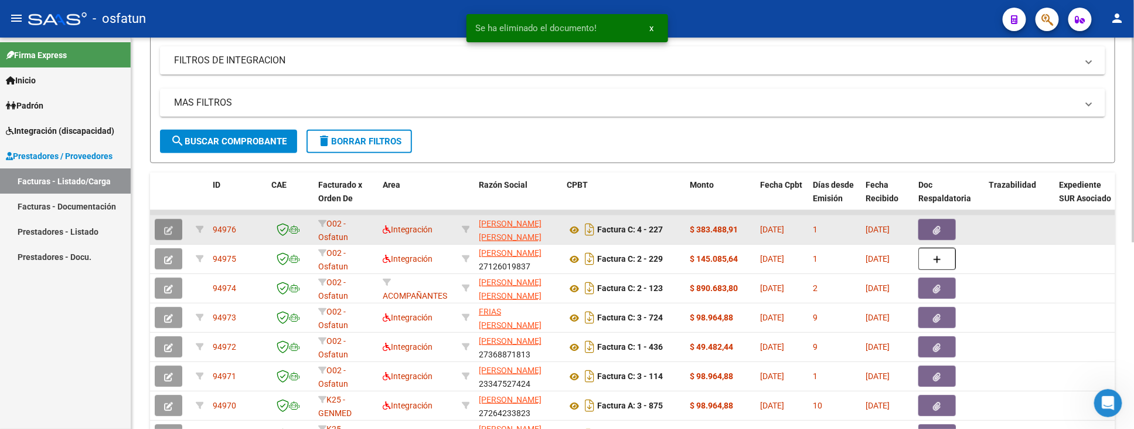
click at [174, 225] on button "button" at bounding box center [169, 229] width 28 height 21
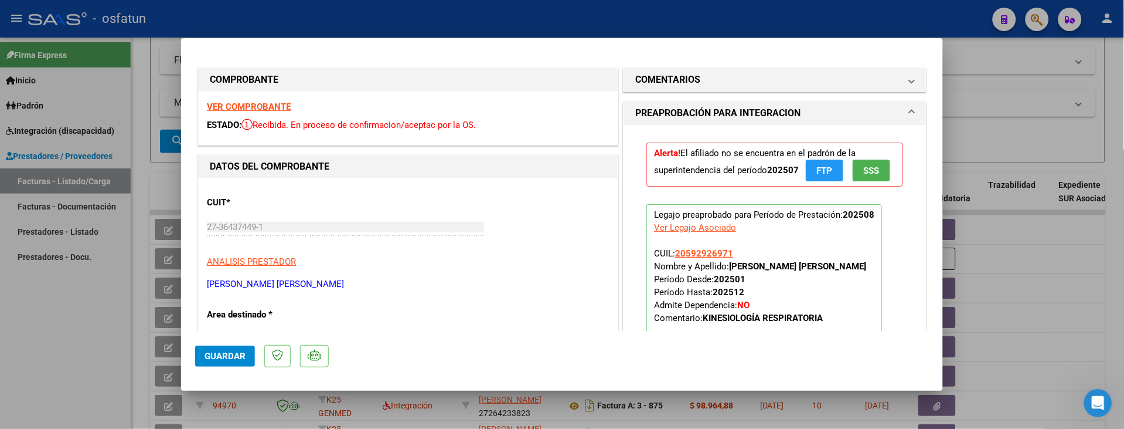
click at [77, 342] on div at bounding box center [562, 214] width 1124 height 429
type input "$ 0,00"
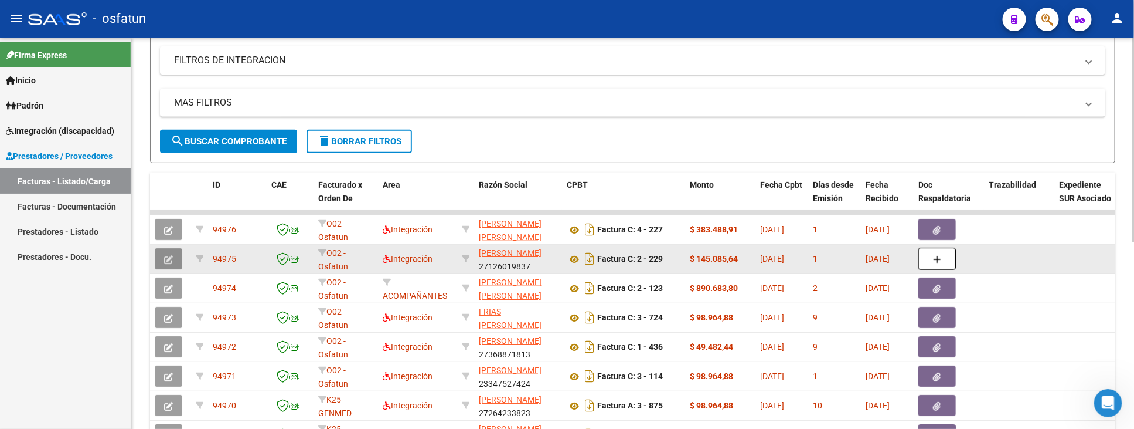
click at [171, 260] on icon "button" at bounding box center [168, 259] width 9 height 9
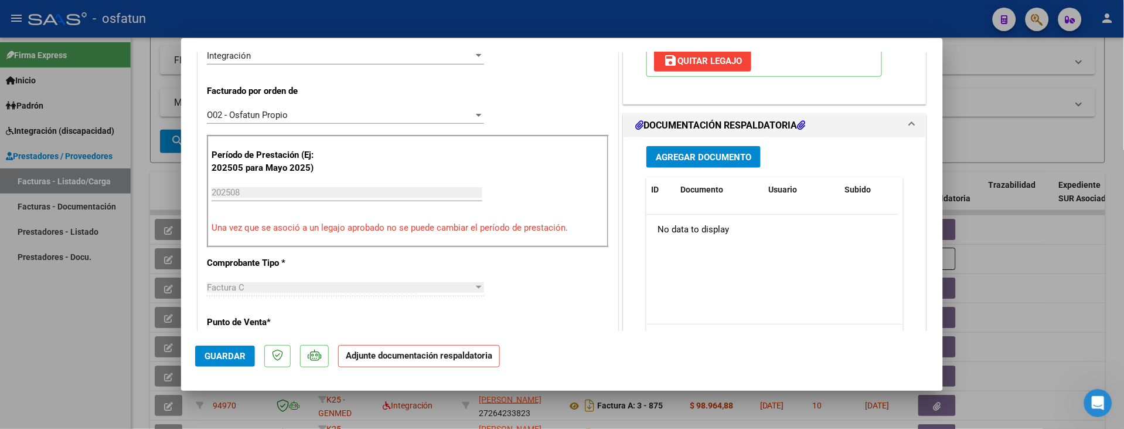
scroll to position [325, 0]
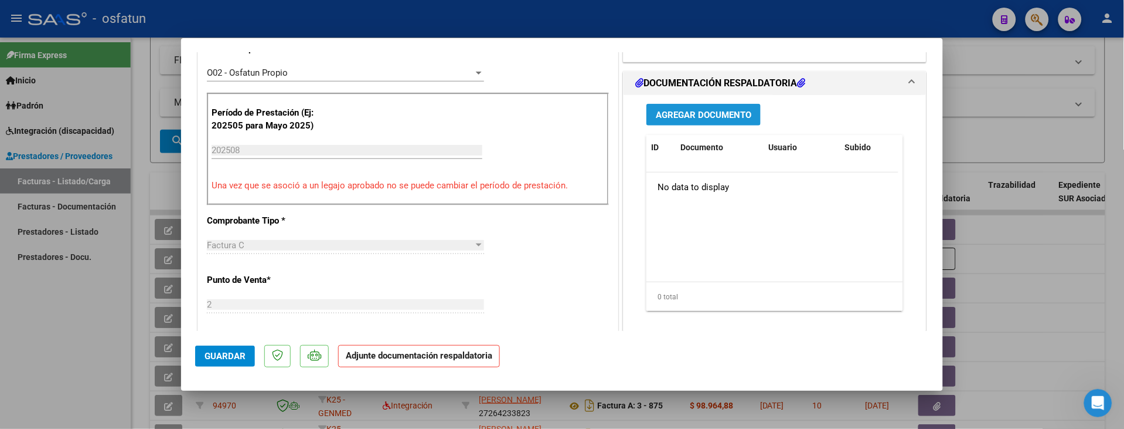
click at [668, 115] on span "Agregar Documento" at bounding box center [704, 115] width 96 height 11
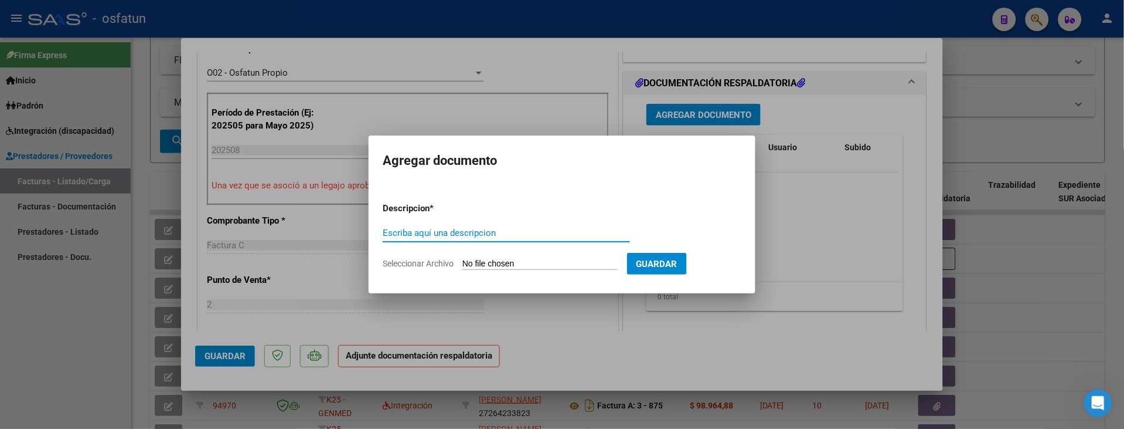
click at [399, 227] on input "Escriba aquí una descripcion" at bounding box center [506, 232] width 247 height 11
type input "Asistencia y autorización Fonoaudiología 08.25"
click at [487, 264] on input "Seleccionar Archivo" at bounding box center [540, 264] width 155 height 11
type input "C:\fakepath\Asistencia y Autorización [PERSON_NAME] - Fonoaudiología 08.25.pdf"
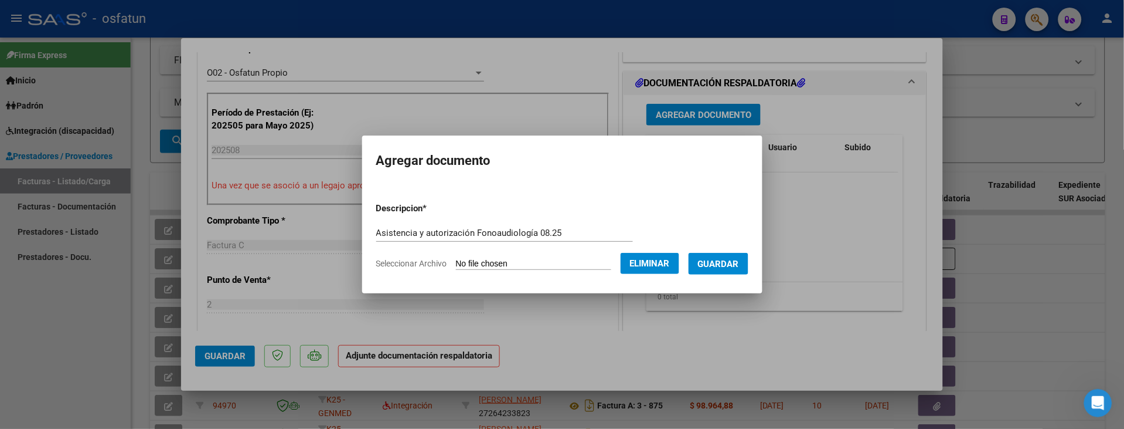
click at [736, 259] on span "Guardar" at bounding box center [718, 264] width 41 height 11
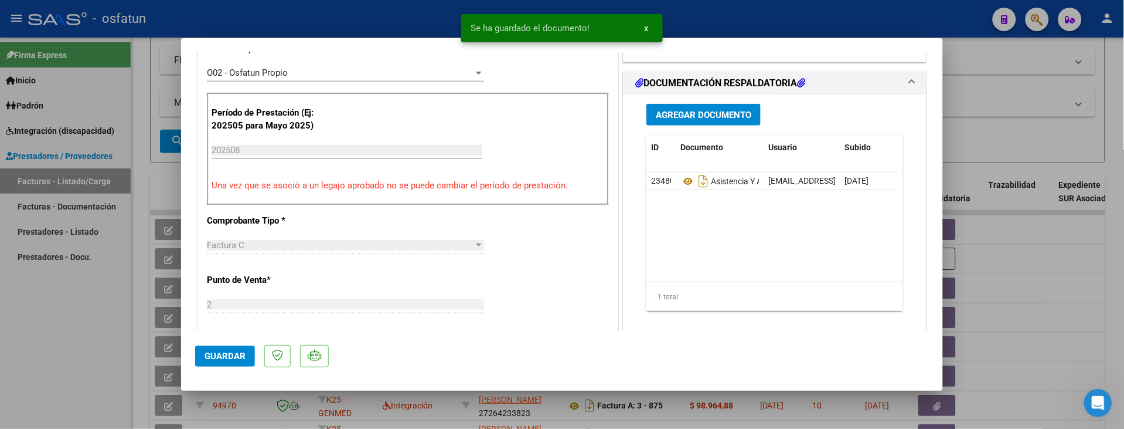
click at [18, 320] on div at bounding box center [562, 214] width 1124 height 429
type input "$ 0,00"
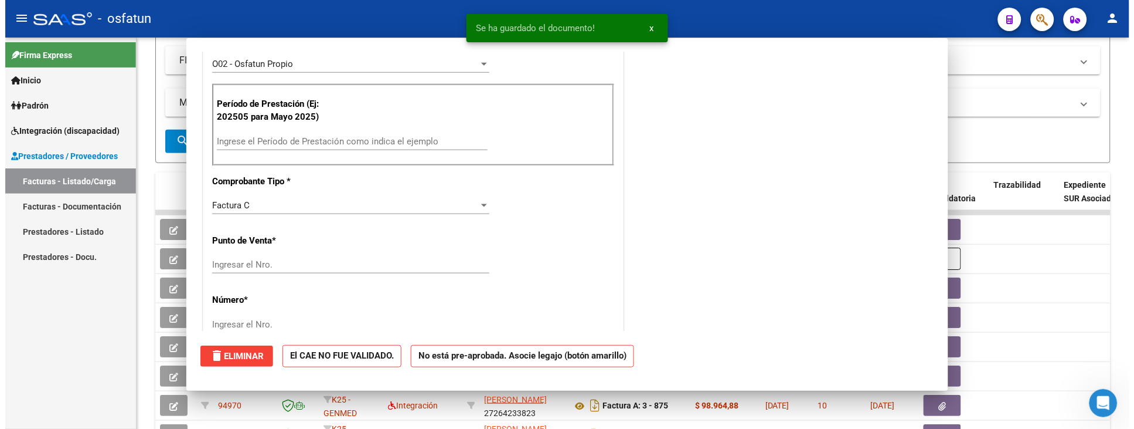
scroll to position [0, 0]
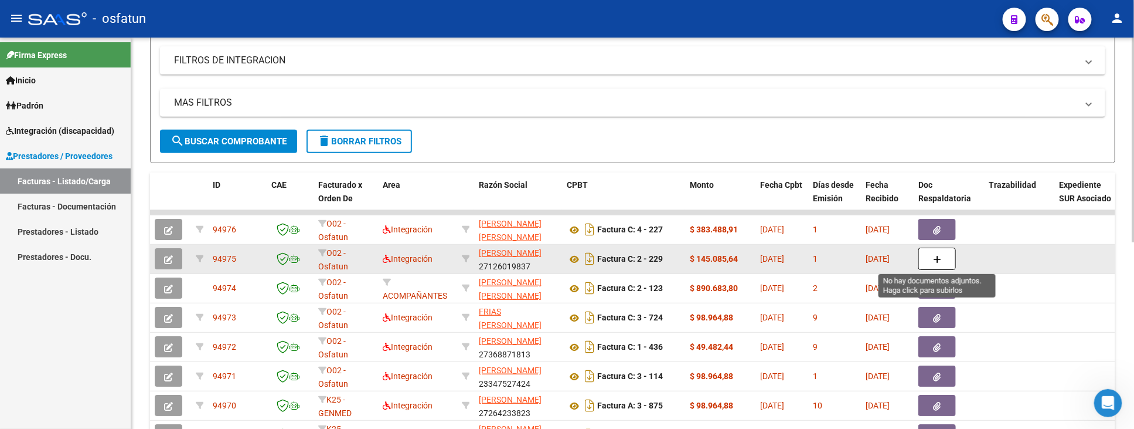
click at [938, 258] on icon "button" at bounding box center [937, 259] width 8 height 9
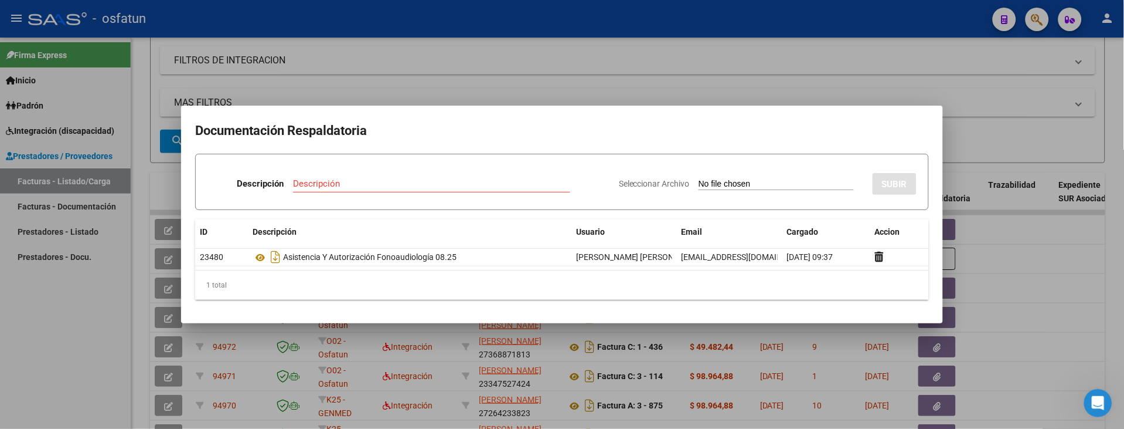
click at [79, 312] on div at bounding box center [562, 214] width 1124 height 429
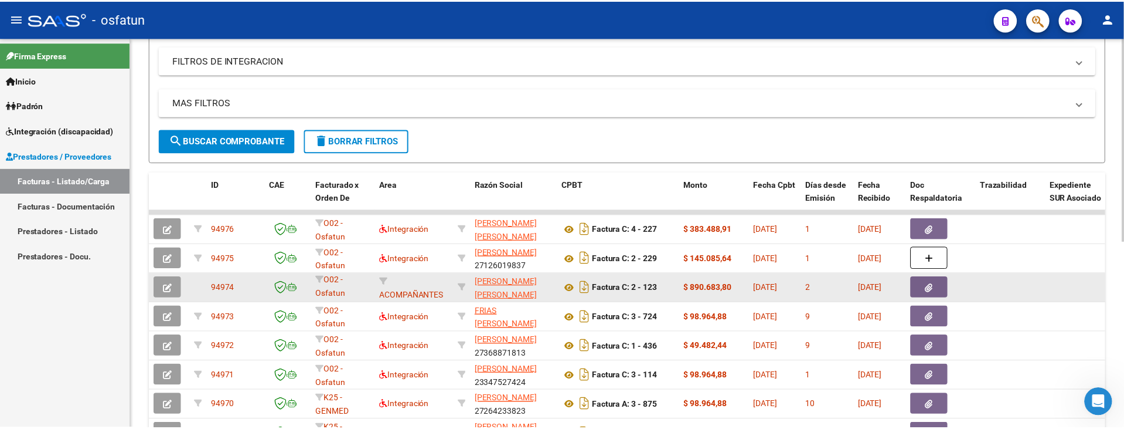
scroll to position [15, 0]
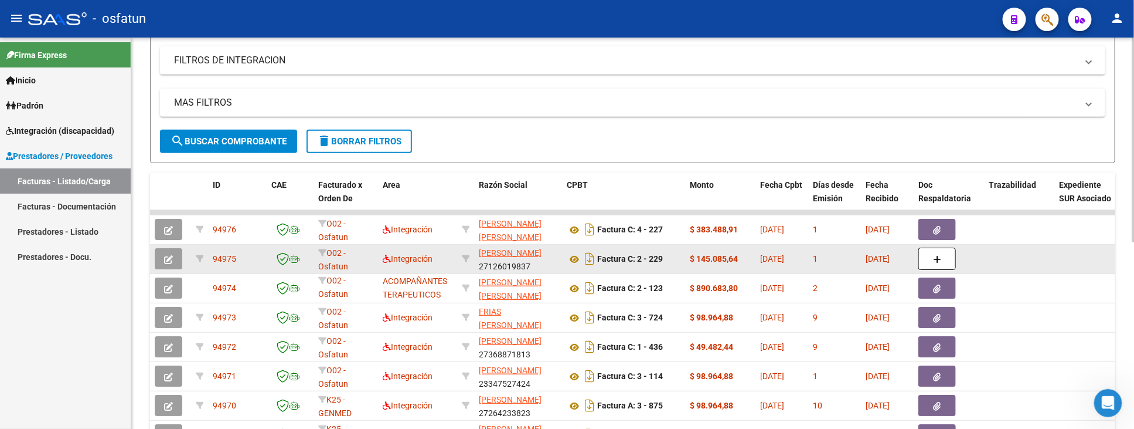
click at [173, 260] on button "button" at bounding box center [169, 258] width 28 height 21
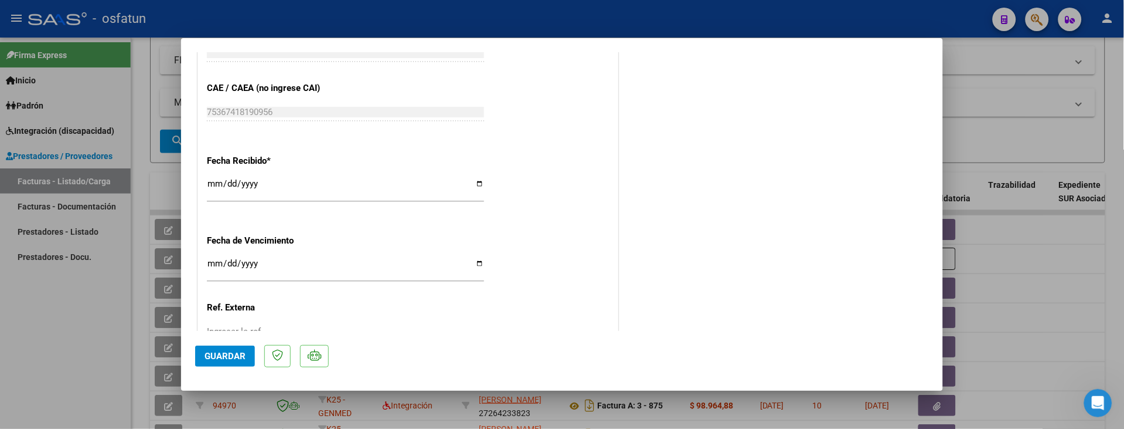
scroll to position [854, 0]
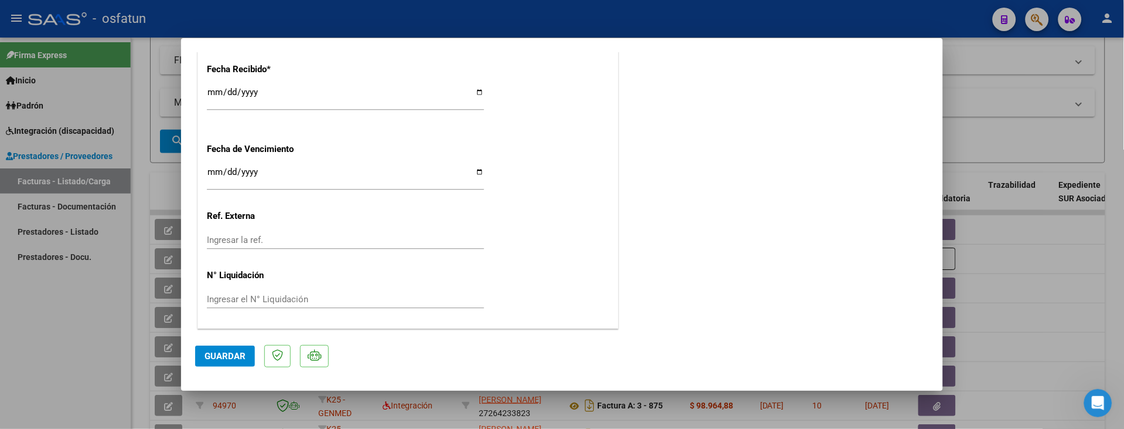
click at [216, 356] on span "Guardar" at bounding box center [225, 356] width 41 height 11
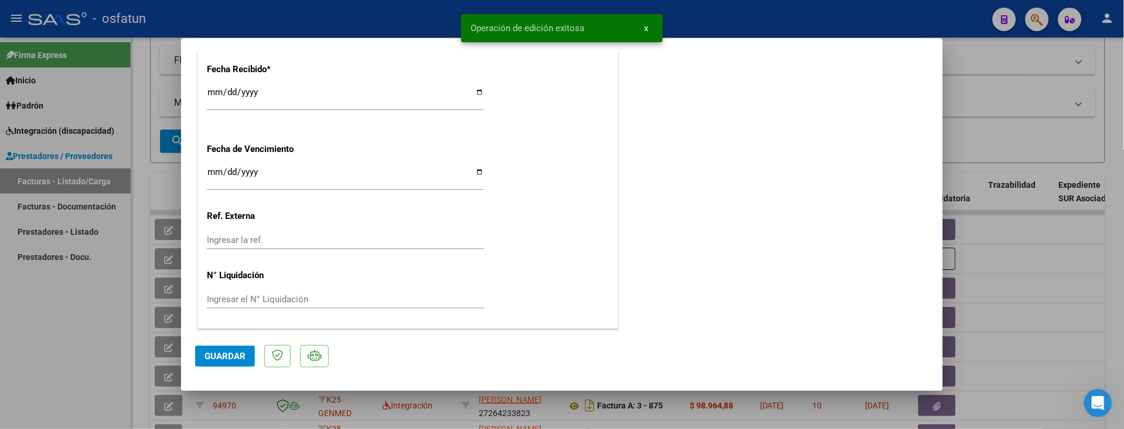
click at [68, 339] on div at bounding box center [562, 214] width 1124 height 429
type input "$ 0,00"
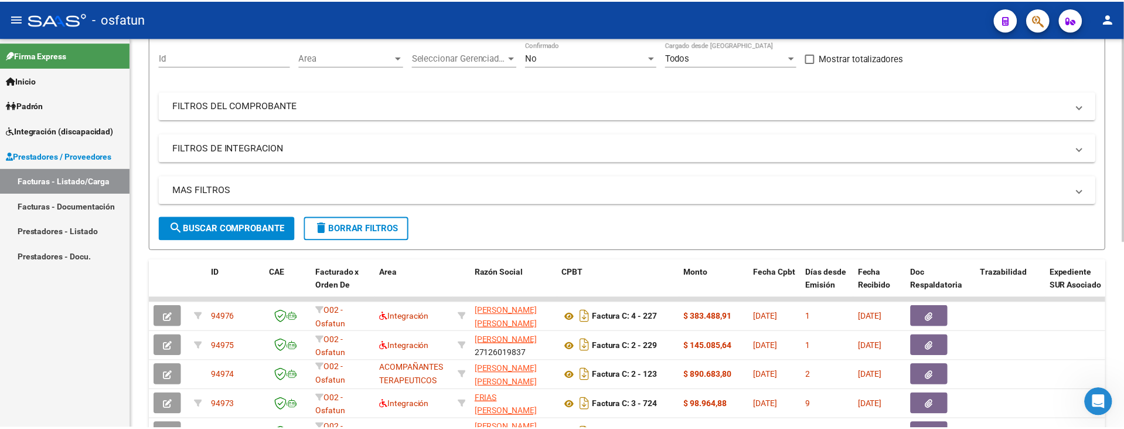
scroll to position [0, 0]
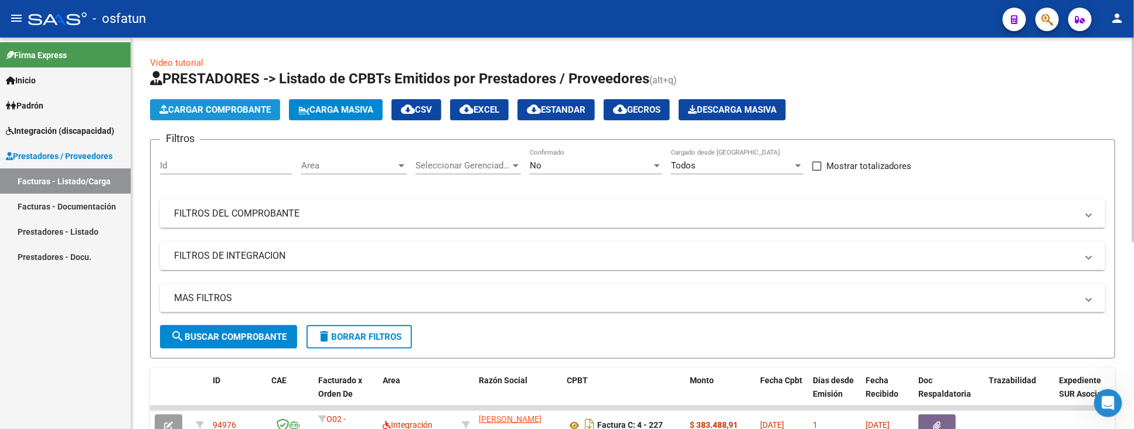
click at [214, 107] on span "Cargar Comprobante" at bounding box center [214, 109] width 111 height 11
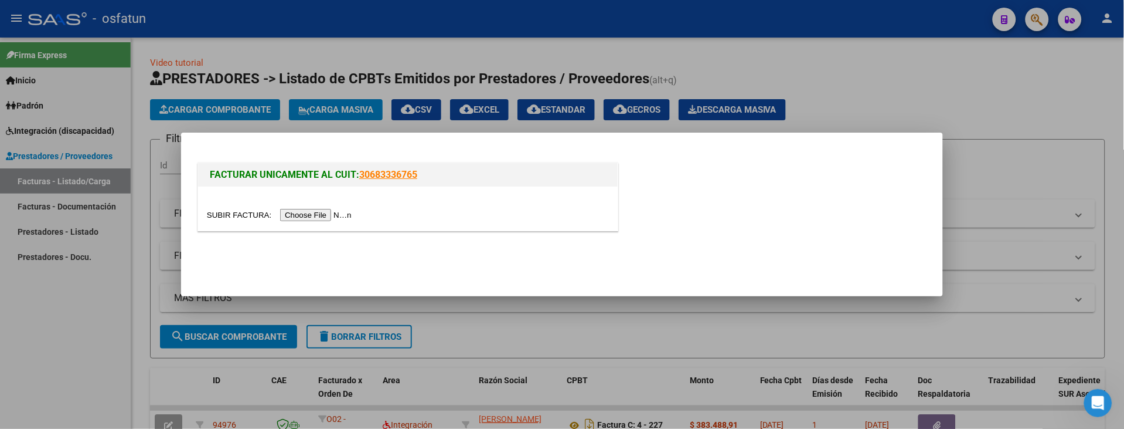
click at [312, 215] on input "file" at bounding box center [281, 215] width 148 height 12
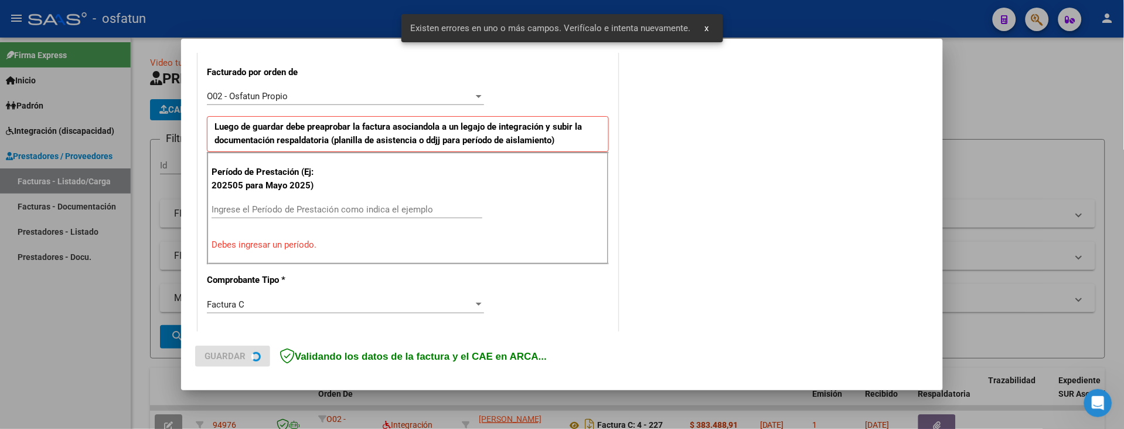
scroll to position [328, 0]
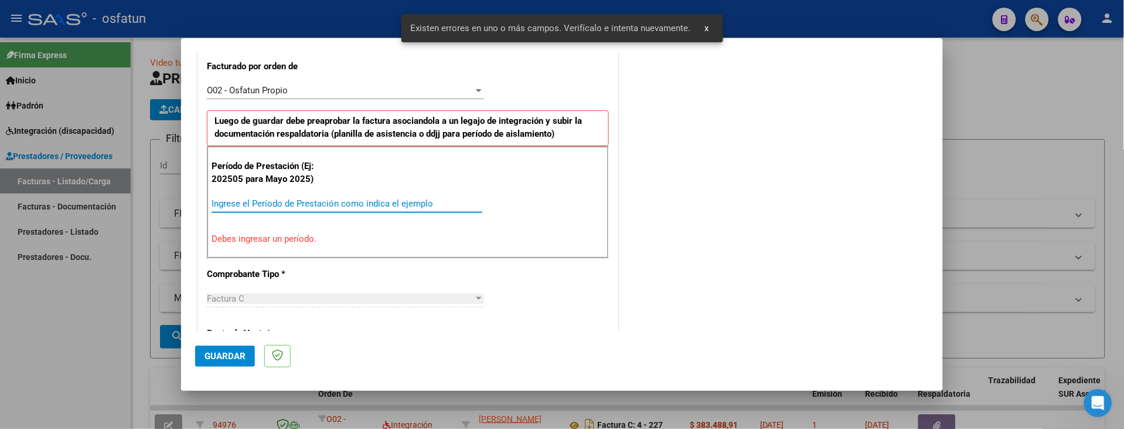
click at [243, 202] on input "Ingrese el Período de Prestación como indica el ejemplo" at bounding box center [347, 203] width 271 height 11
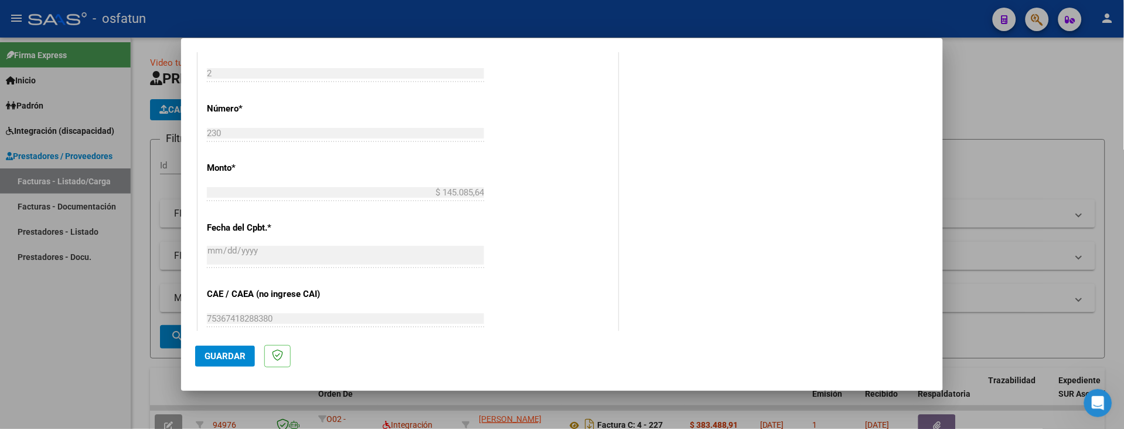
scroll to position [589, 0]
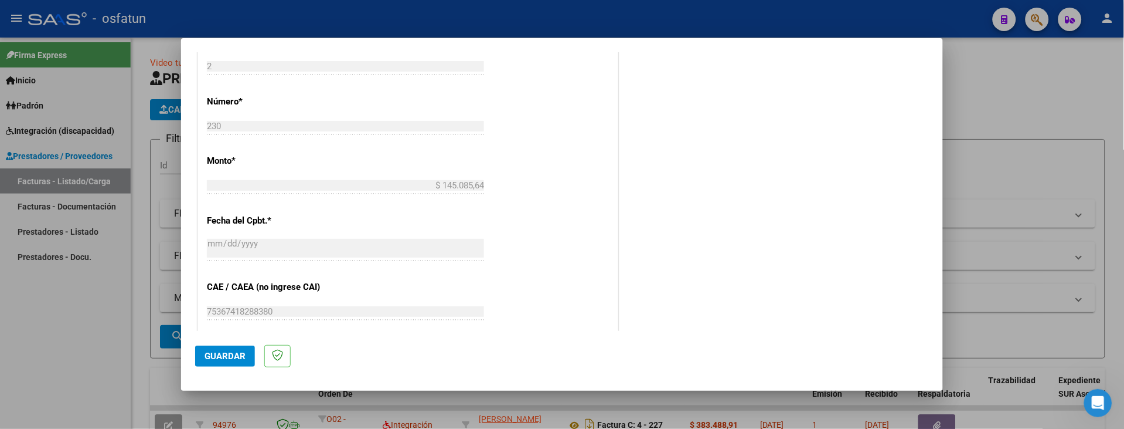
type input "202508"
click at [224, 356] on span "Guardar" at bounding box center [225, 356] width 41 height 11
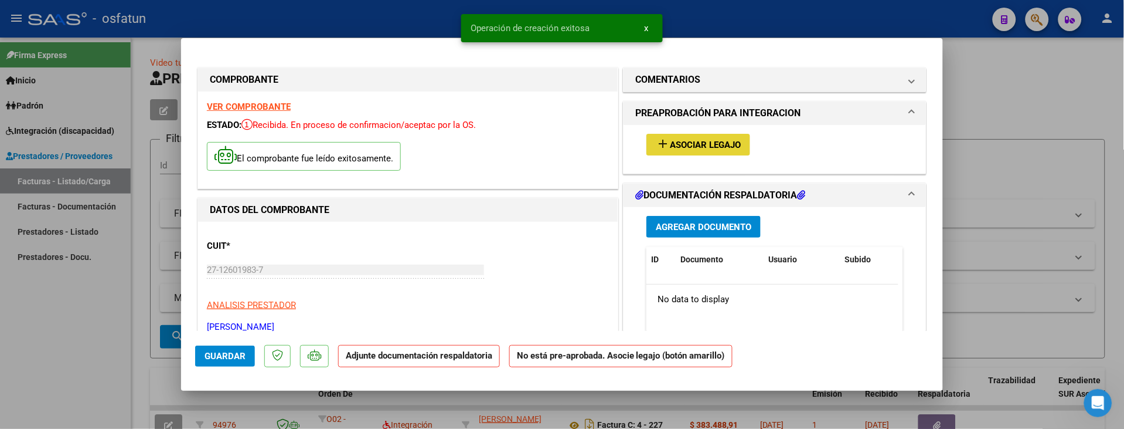
click at [699, 140] on span "Asociar Legajo" at bounding box center [705, 145] width 71 height 11
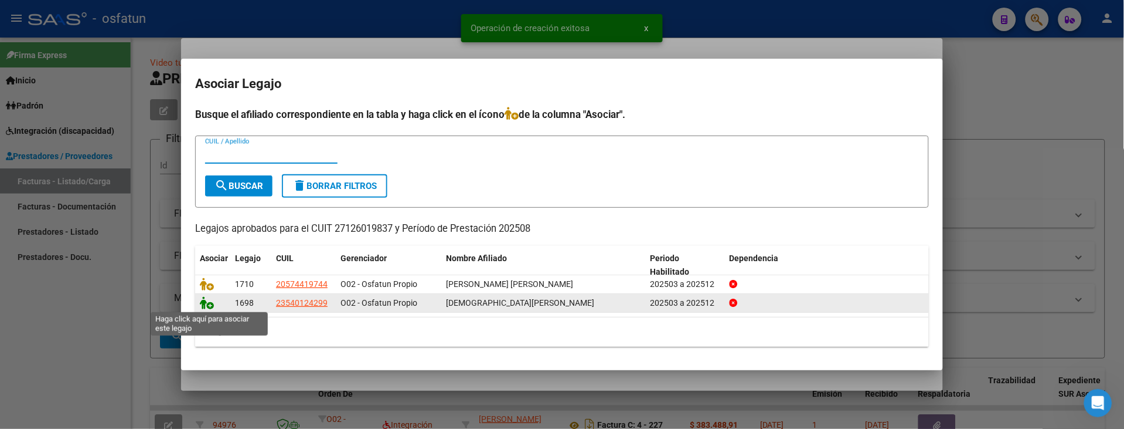
click at [209, 302] on icon at bounding box center [207, 302] width 14 height 13
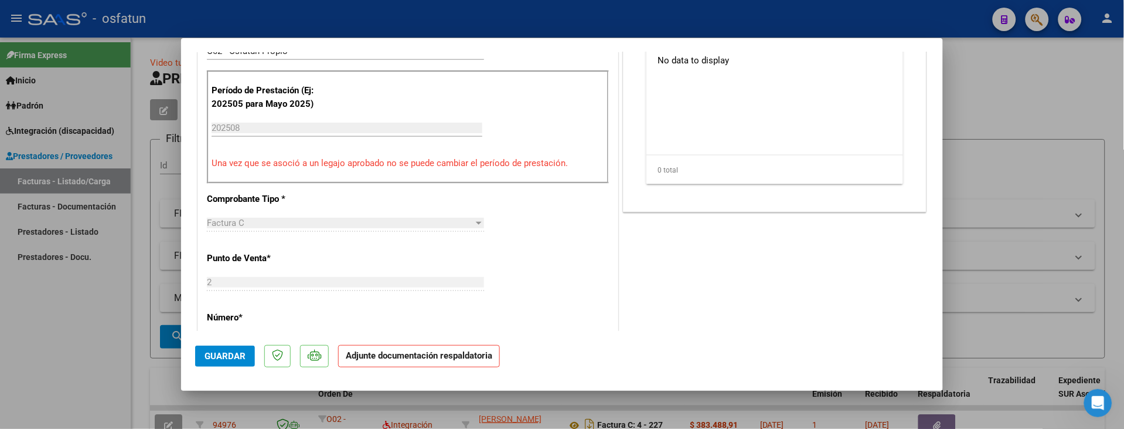
scroll to position [260, 0]
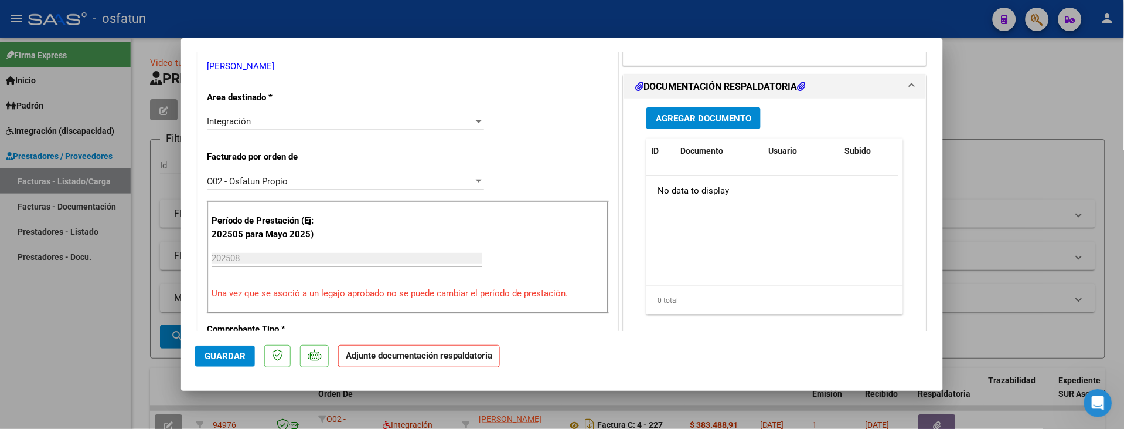
click at [679, 113] on span "Agregar Documento" at bounding box center [704, 118] width 96 height 11
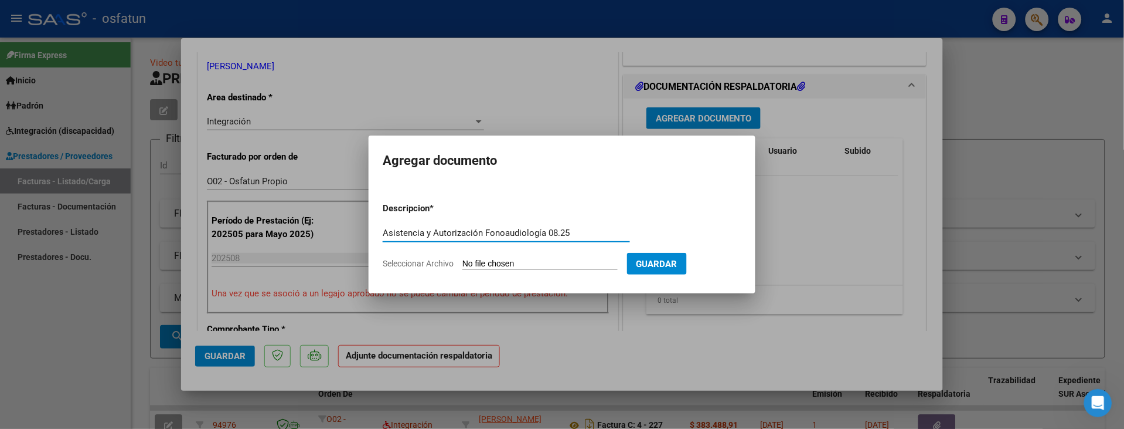
type input "Asistencia y Autorización Fonoaudiología 08.25"
click at [546, 263] on input "Seleccionar Archivo" at bounding box center [540, 264] width 155 height 11
type input "C:\fakepath\Asistencia y Autorización [PERSON_NAME] 08.25.pdf"
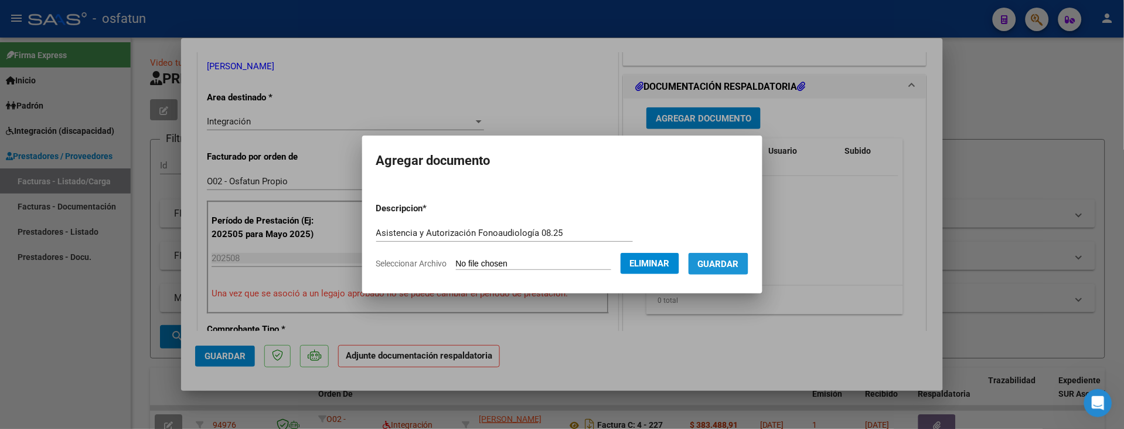
click at [730, 263] on span "Guardar" at bounding box center [718, 264] width 41 height 11
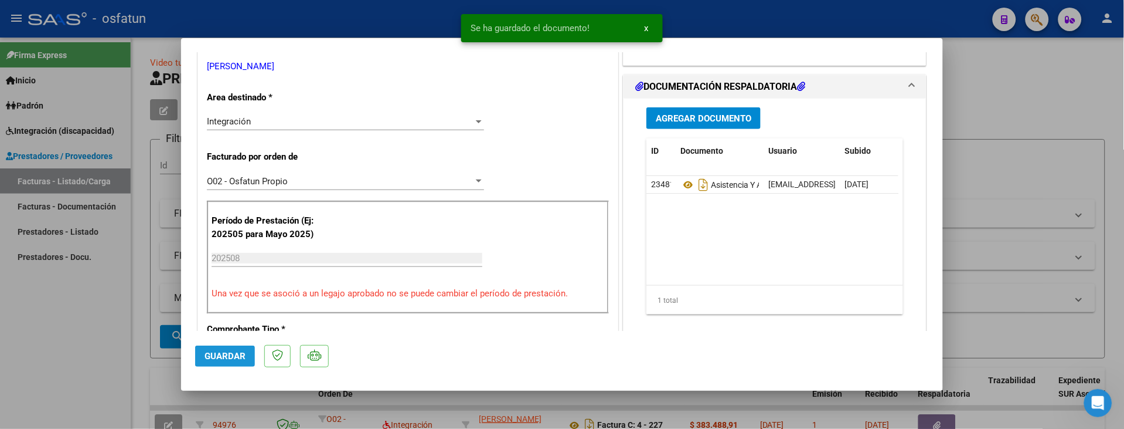
click at [236, 354] on span "Guardar" at bounding box center [225, 356] width 41 height 11
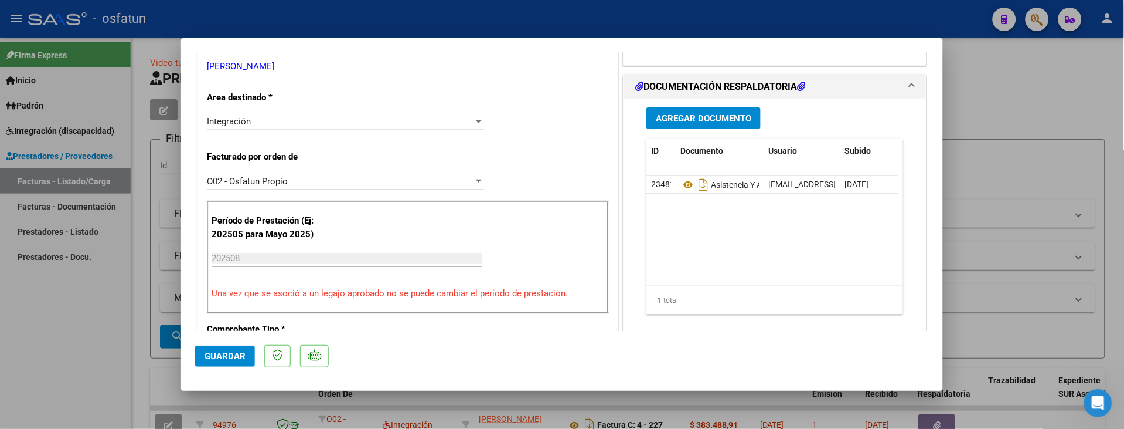
click at [43, 334] on div at bounding box center [562, 214] width 1124 height 429
type input "$ 0,00"
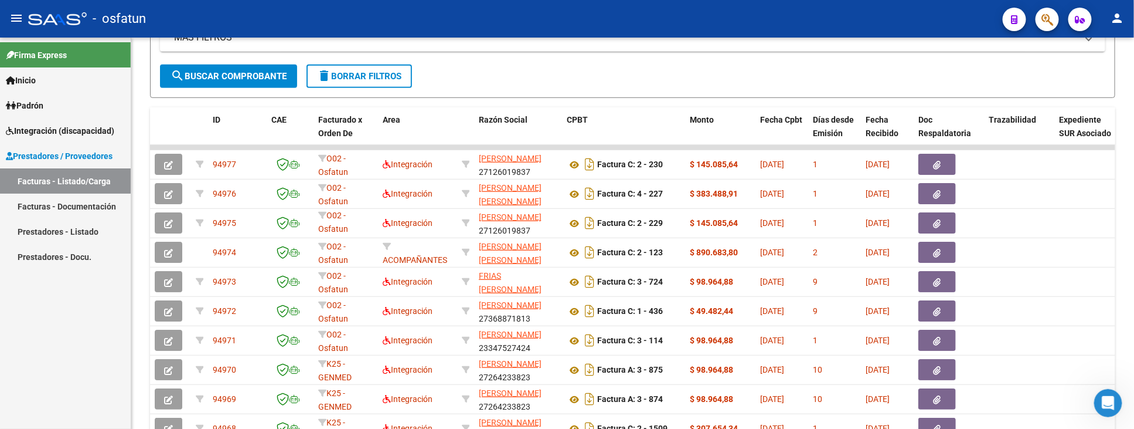
click at [50, 227] on link "Prestadores - Listado" at bounding box center [65, 231] width 131 height 25
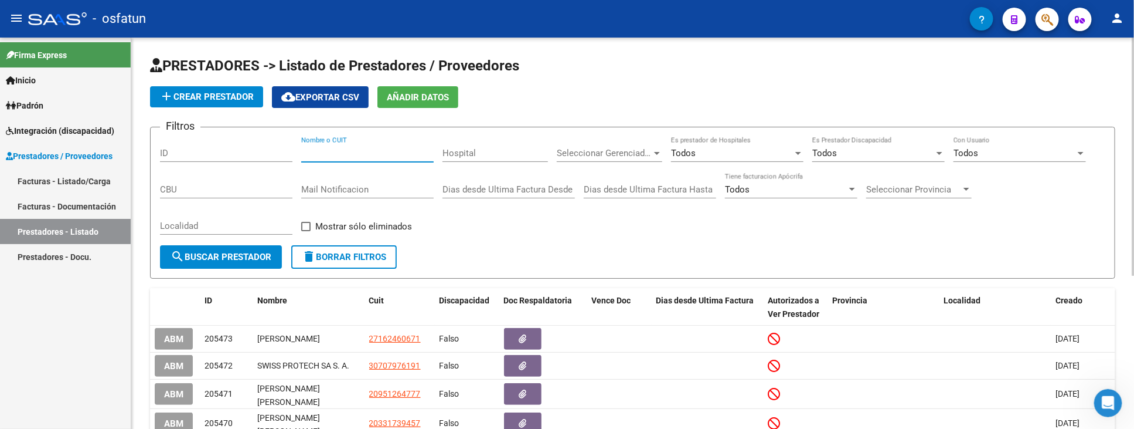
click at [315, 157] on input "Nombre o CUIT" at bounding box center [367, 153] width 132 height 11
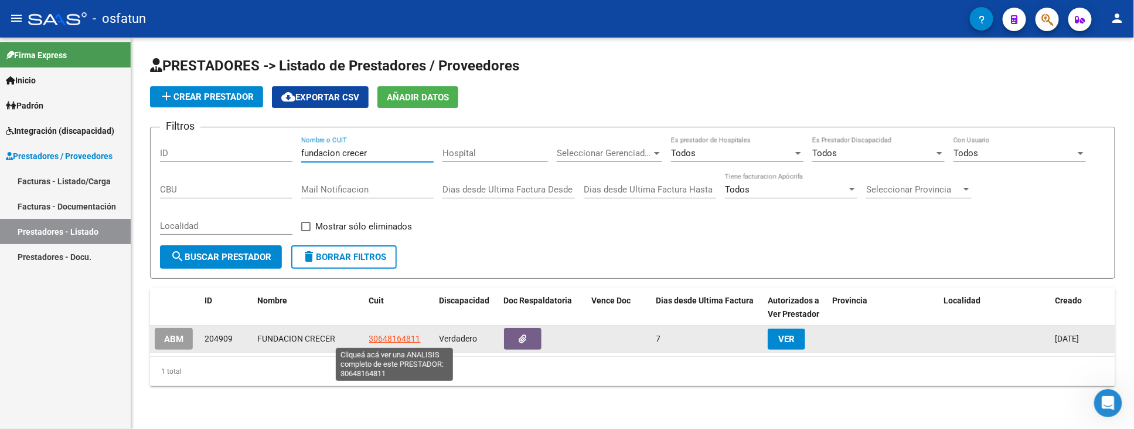
type input "fundacion crecer"
click at [412, 341] on span "30648164811" at bounding box center [395, 338] width 52 height 9
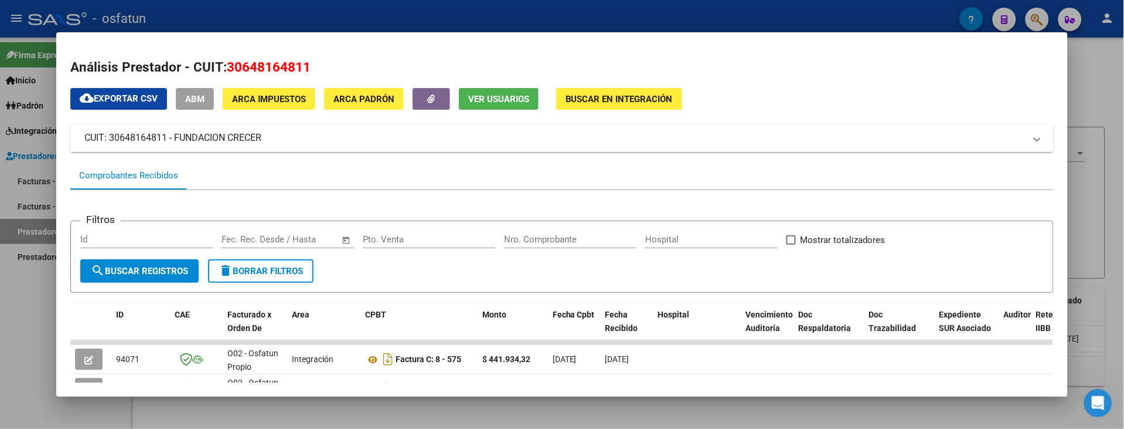
click at [24, 283] on div at bounding box center [562, 214] width 1124 height 429
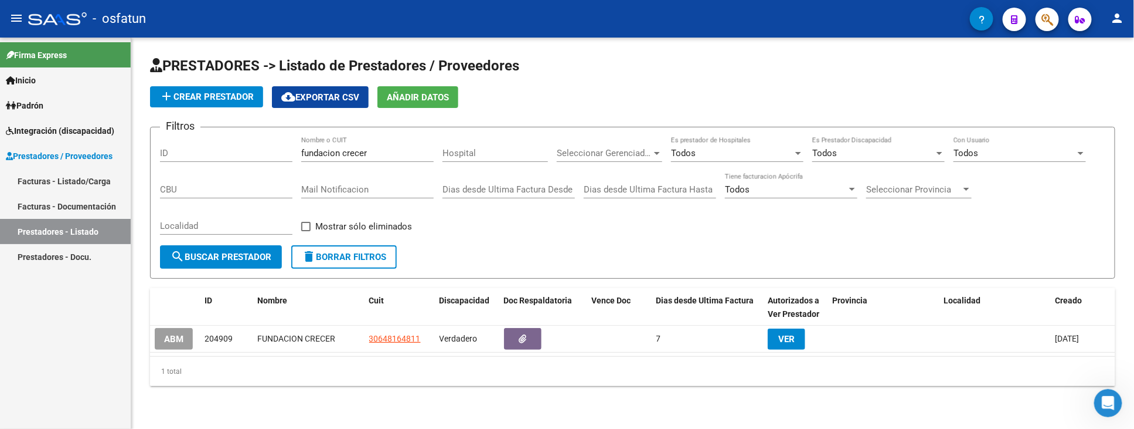
click at [38, 176] on link "Facturas - Listado/Carga" at bounding box center [65, 180] width 131 height 25
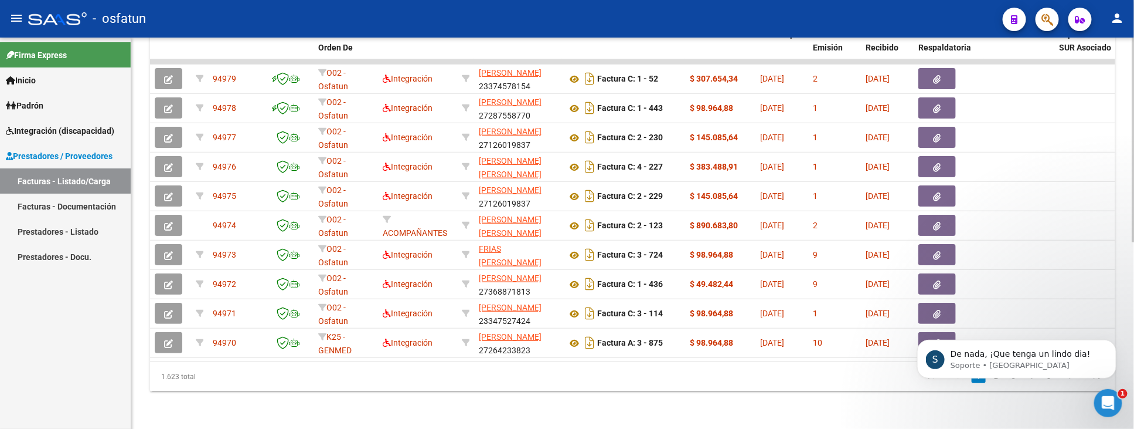
click at [1079, 424] on div "Video tutorial PRESTADORES -> Listado de CPBTs Emitidos por Prestadores / Prove…" at bounding box center [632, 60] width 1003 height 737
